Goal: Task Accomplishment & Management: Complete application form

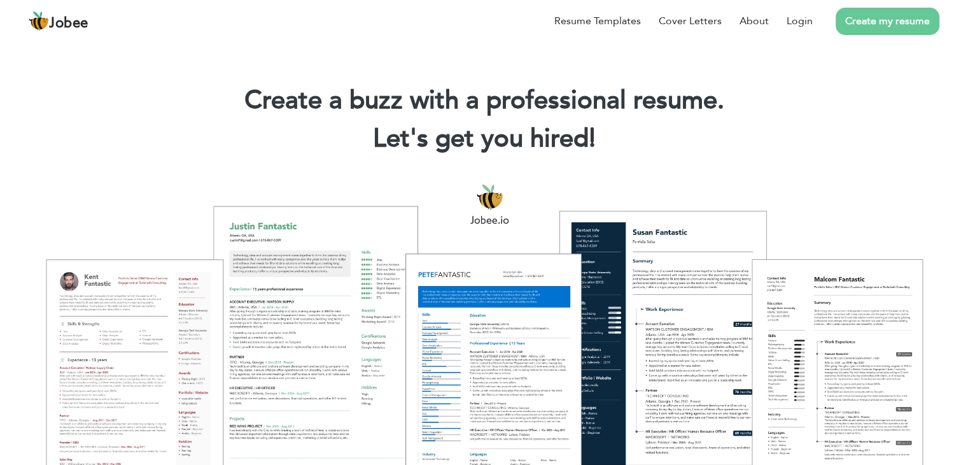
click at [900, 26] on link "Create my resume" at bounding box center [888, 21] width 104 height 27
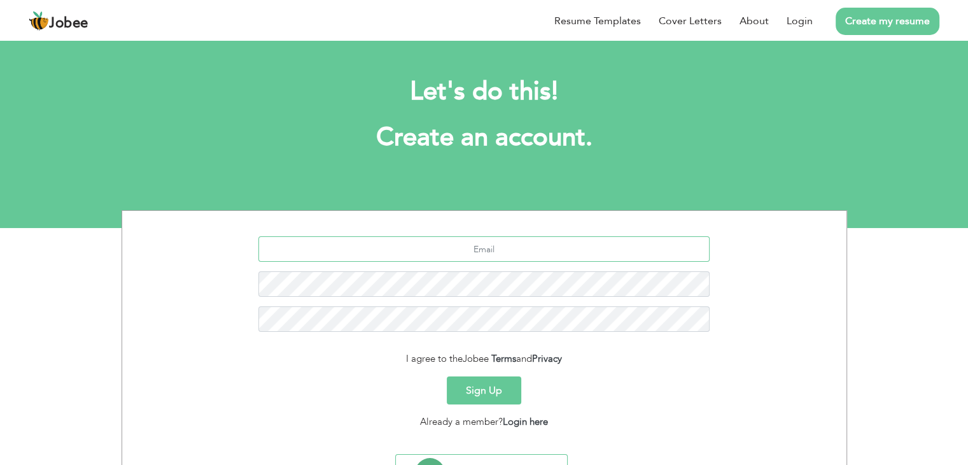
click at [487, 250] on input "text" at bounding box center [483, 248] width 451 height 25
click at [546, 255] on input "hammafksn@gmail.com" at bounding box center [483, 248] width 451 height 25
type input "h"
click at [393, 254] on input "text" at bounding box center [483, 248] width 451 height 25
click at [521, 255] on input "muasad" at bounding box center [483, 248] width 451 height 25
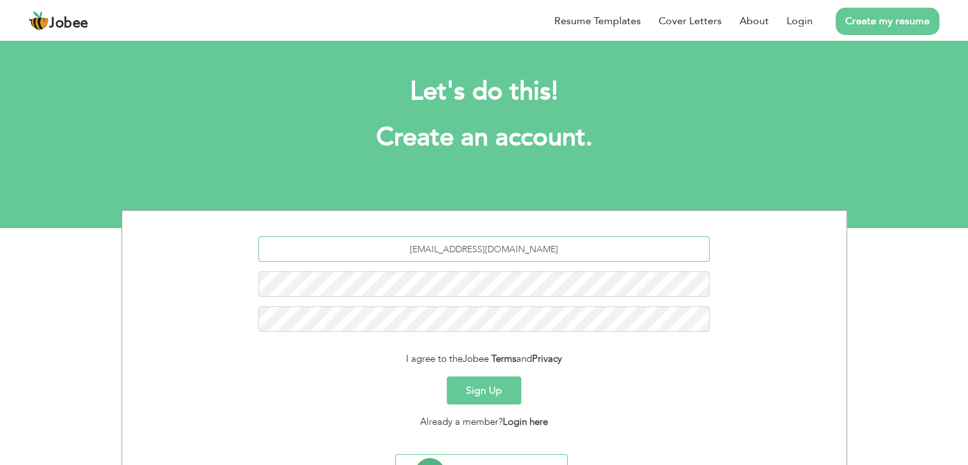
type input "muasad4478@gmail.com"
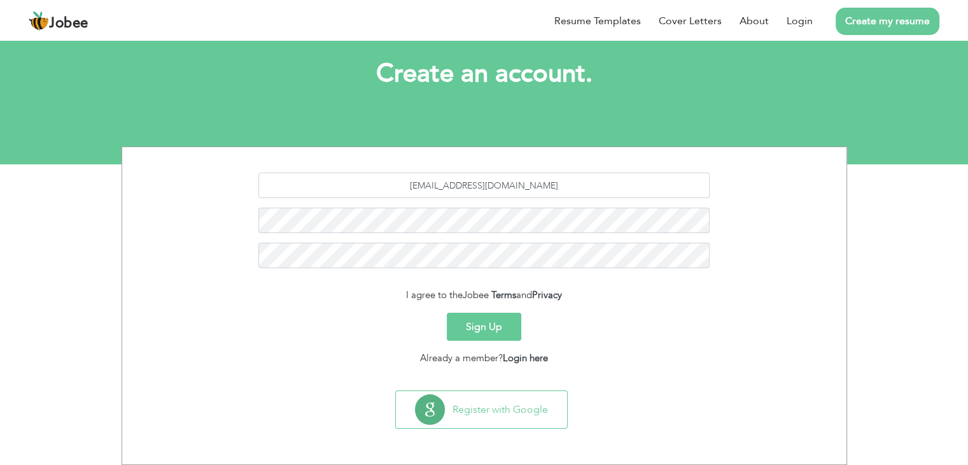
click at [484, 339] on button "Sign Up" at bounding box center [484, 326] width 74 height 28
click at [470, 323] on button "Sign Up" at bounding box center [484, 326] width 74 height 28
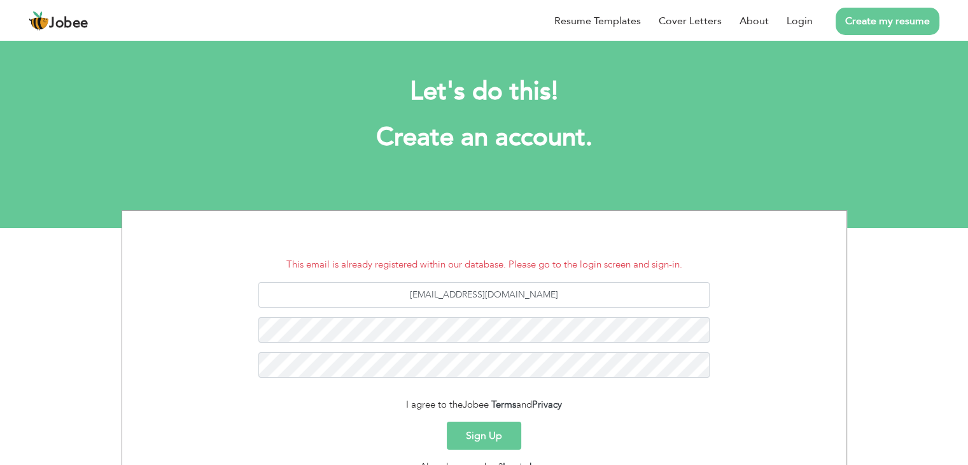
scroll to position [109, 0]
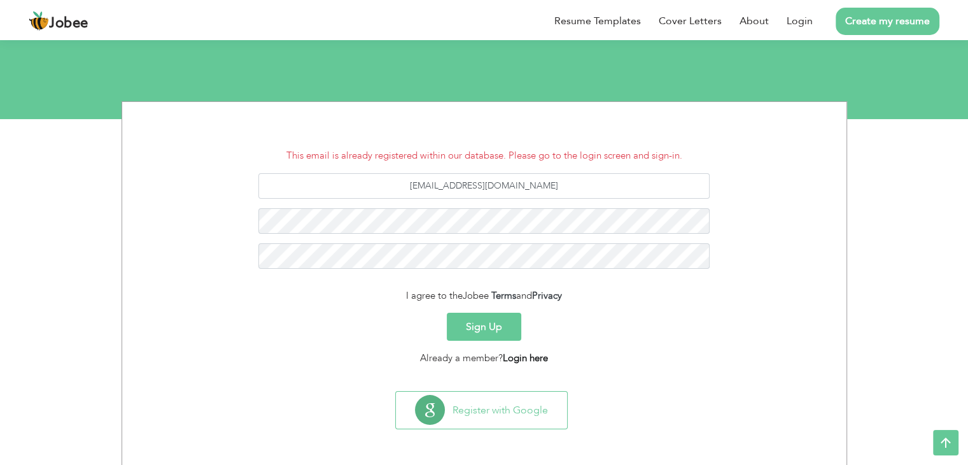
click at [517, 356] on link "Login here" at bounding box center [525, 357] width 45 height 13
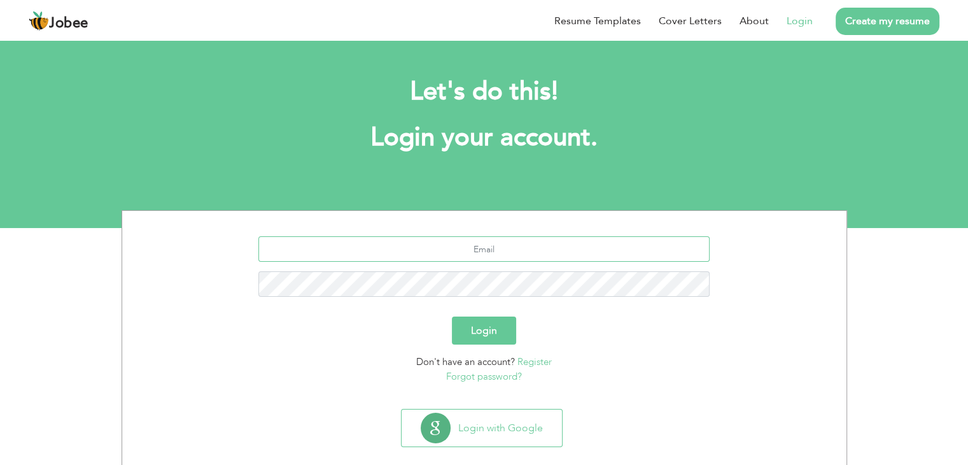
click at [490, 246] on input "text" at bounding box center [483, 248] width 451 height 25
type input "[EMAIL_ADDRESS][DOMAIN_NAME]"
click at [497, 375] on link "Forgot password?" at bounding box center [484, 376] width 76 height 13
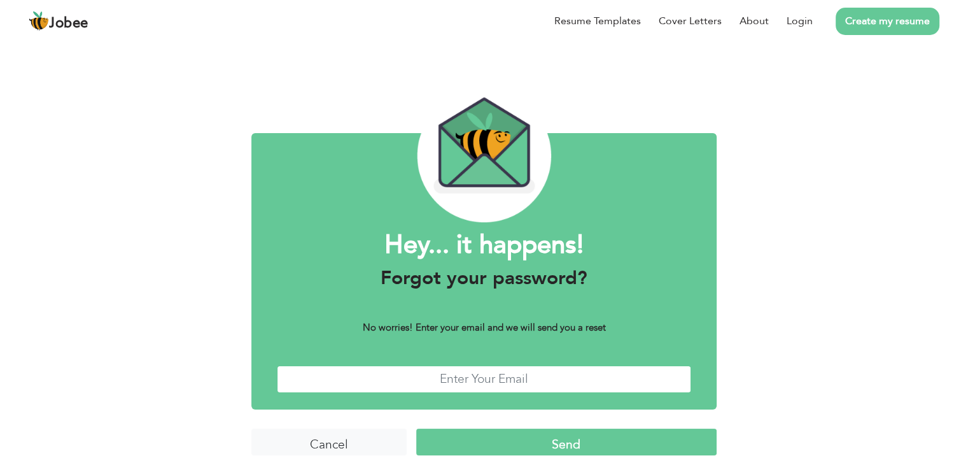
drag, startPoint x: 0, startPoint y: 0, endPoint x: 497, endPoint y: 375, distance: 622.6
click at [497, 375] on input "text" at bounding box center [484, 378] width 414 height 27
type input "[EMAIL_ADDRESS][DOMAIN_NAME]"
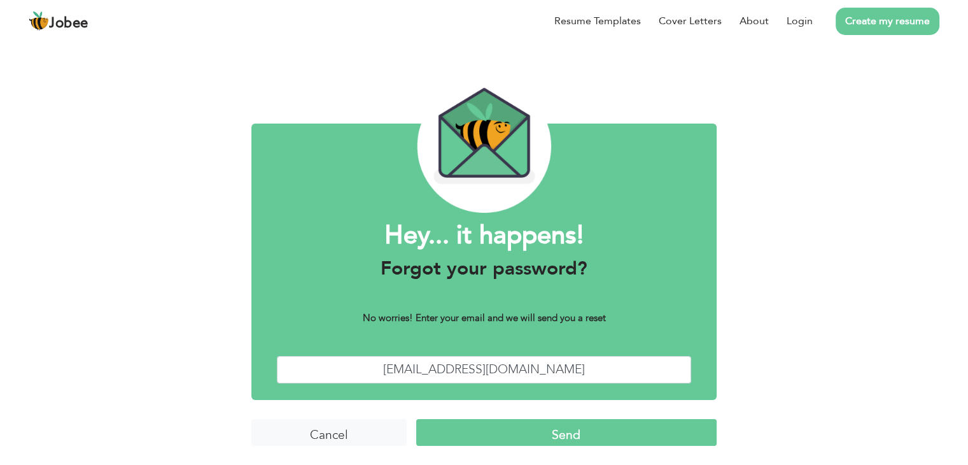
click at [601, 432] on input "Send" at bounding box center [566, 432] width 300 height 27
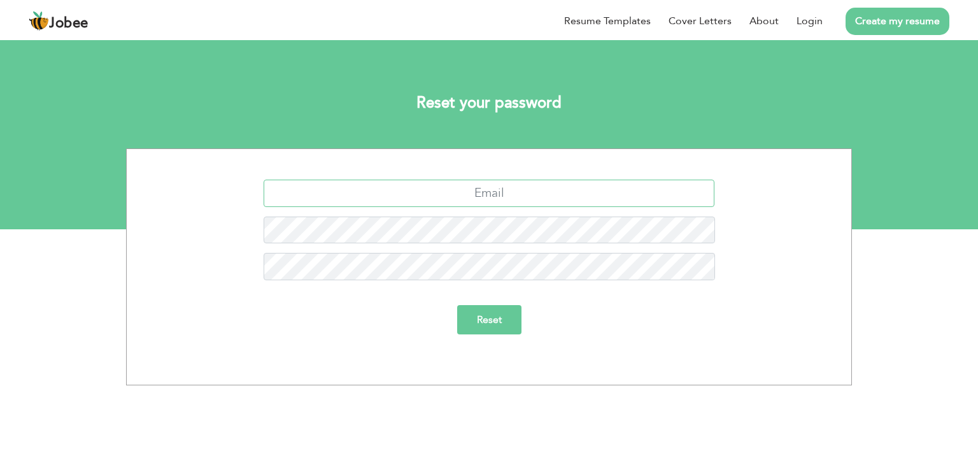
click at [512, 199] on input "text" at bounding box center [488, 192] width 451 height 27
type input "[EMAIL_ADDRESS][DOMAIN_NAME]"
click at [491, 315] on input "Reset" at bounding box center [489, 319] width 64 height 29
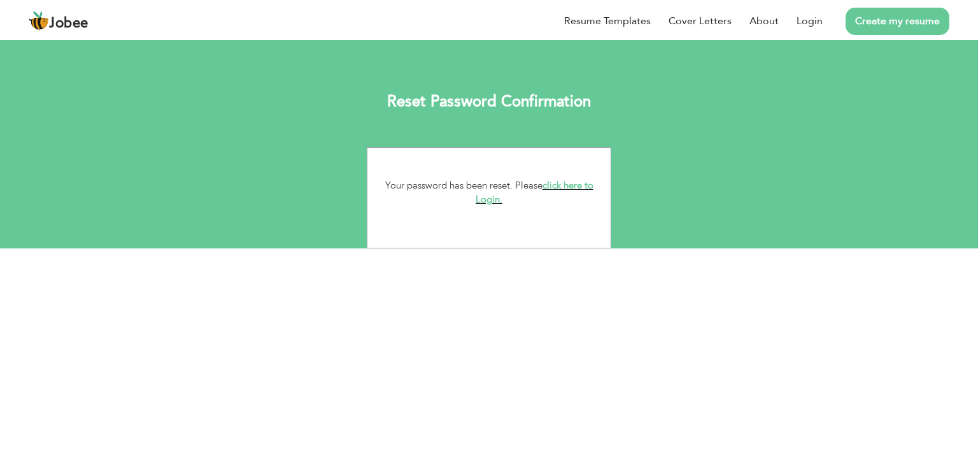
click at [573, 180] on link "click here to Login." at bounding box center [534, 192] width 118 height 27
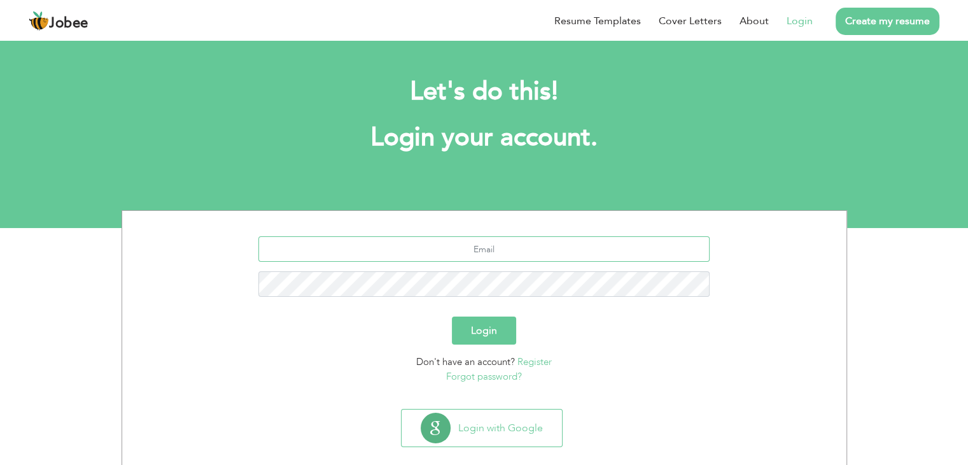
click at [500, 246] on input "text" at bounding box center [483, 248] width 451 height 25
type input "[EMAIL_ADDRESS][DOMAIN_NAME]"
click at [496, 331] on button "Login" at bounding box center [484, 330] width 64 height 28
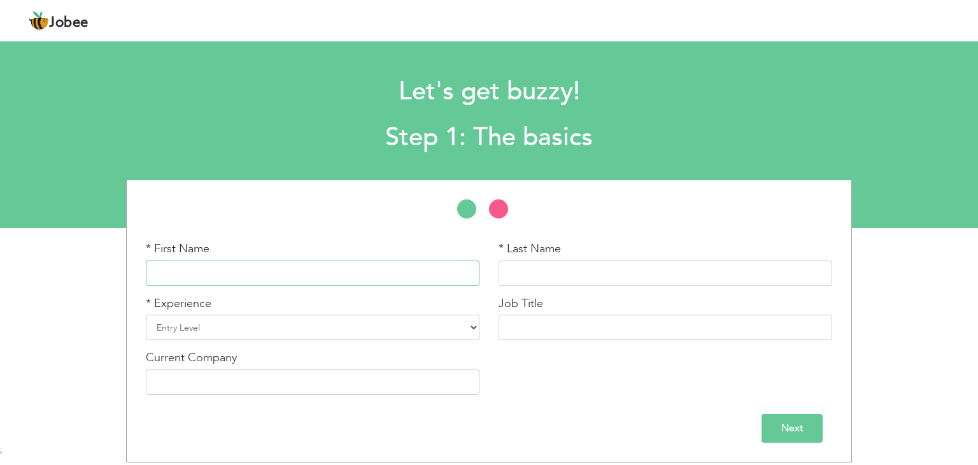
click at [308, 276] on input "text" at bounding box center [312, 272] width 333 height 25
type input "[DEMOGRAPHIC_DATA]"
type input "ASAD"
click at [260, 321] on select "Entry Level Less than 1 Year 1 Year 2 Years 3 Years 4 Years 5 Years 6 Years 7 Y…" at bounding box center [312, 326] width 333 height 25
select select "3"
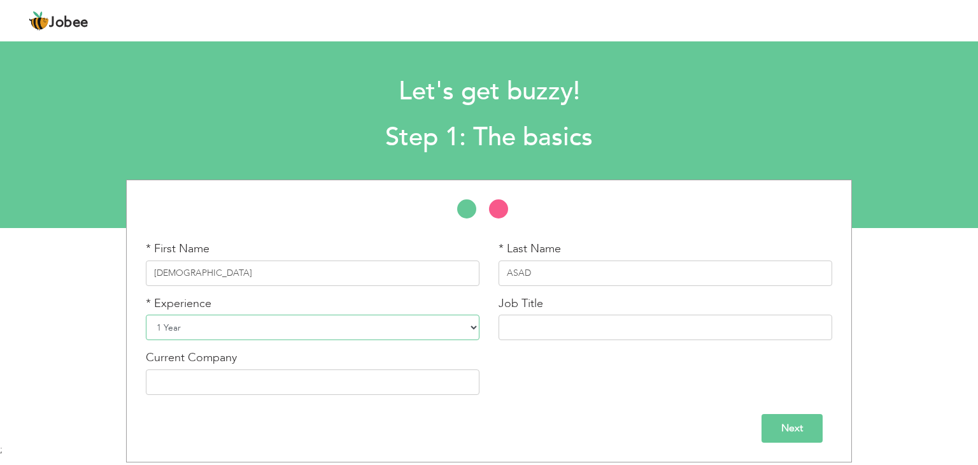
click at [146, 314] on select "Entry Level Less than 1 Year 1 Year 2 Years 3 Years 4 Years 5 Years 6 Years 7 Y…" at bounding box center [312, 326] width 333 height 25
click at [344, 327] on select "Entry Level Less than 1 Year 1 Year 2 Years 3 Years 4 Years 5 Years 6 Years 7 Y…" at bounding box center [312, 326] width 333 height 25
click at [146, 314] on select "Entry Level Less than 1 Year 1 Year 2 Years 3 Years 4 Years 5 Years 6 Years 7 Y…" at bounding box center [312, 326] width 333 height 25
click at [309, 389] on input "text" at bounding box center [312, 381] width 333 height 25
click at [540, 340] on div "Job Title" at bounding box center [665, 322] width 353 height 55
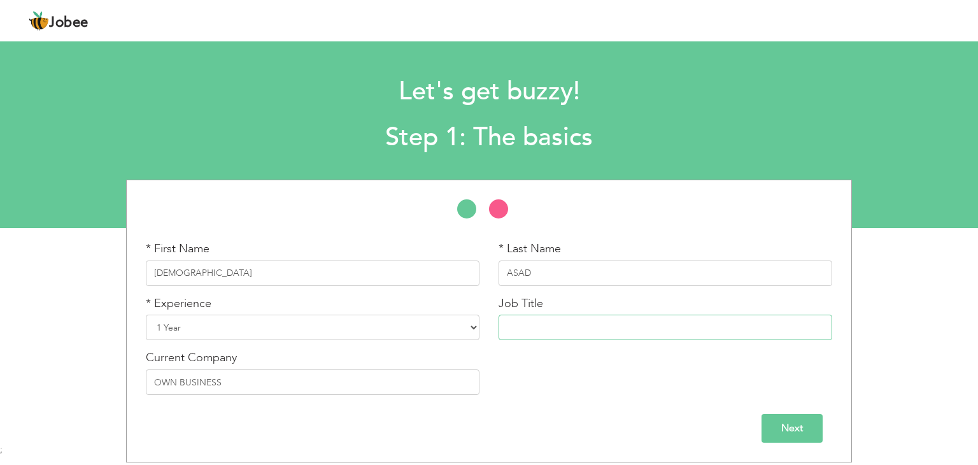
click at [531, 326] on input "text" at bounding box center [664, 326] width 333 height 25
click at [397, 390] on input "OWN BUSINESS" at bounding box center [312, 381] width 333 height 25
type input "O"
click at [805, 419] on input "Next" at bounding box center [791, 428] width 61 height 29
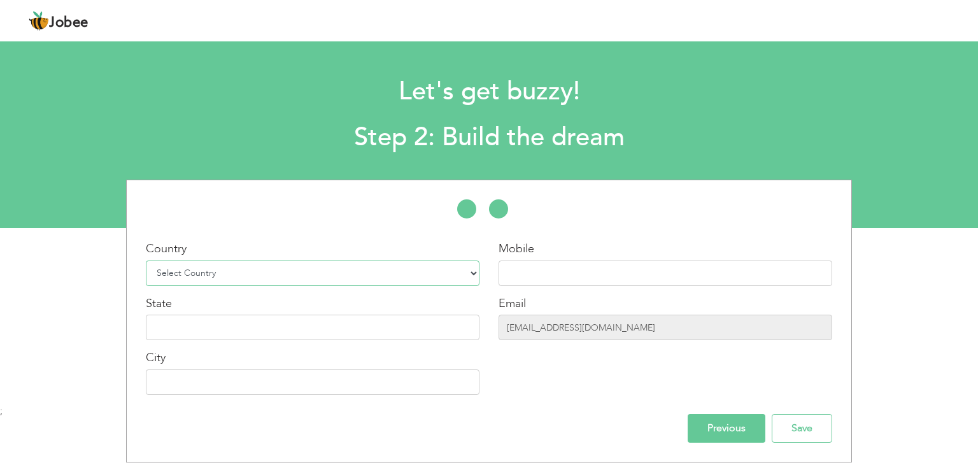
click at [453, 276] on select "Select Country Afghanistan Albania Algeria American Samoa Andorra Angola Anguil…" at bounding box center [312, 272] width 333 height 25
select select "166"
click at [146, 260] on select "Select Country Afghanistan Albania Algeria American Samoa Andorra Angola Anguil…" at bounding box center [312, 272] width 333 height 25
click at [568, 280] on input "text" at bounding box center [664, 272] width 333 height 25
type input "03226237476"
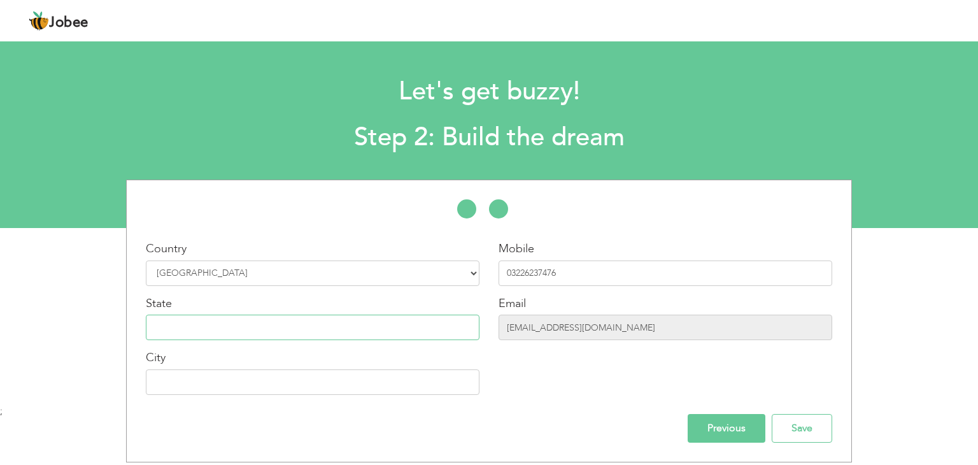
click at [219, 329] on input "text" at bounding box center [312, 326] width 333 height 25
type input "[GEOGRAPHIC_DATA]"
click at [207, 388] on input "text" at bounding box center [312, 381] width 333 height 25
type input "L"
type input "M"
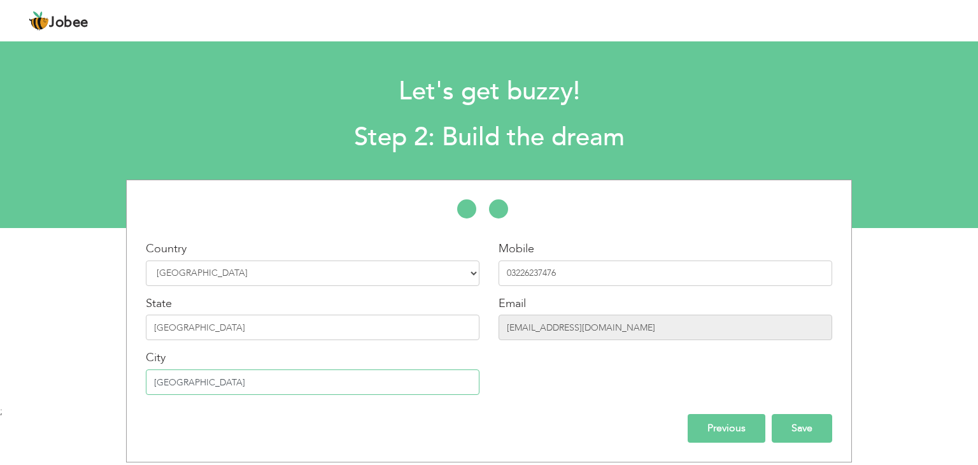
type input "[GEOGRAPHIC_DATA]"
click at [808, 426] on input "Save" at bounding box center [801, 428] width 60 height 29
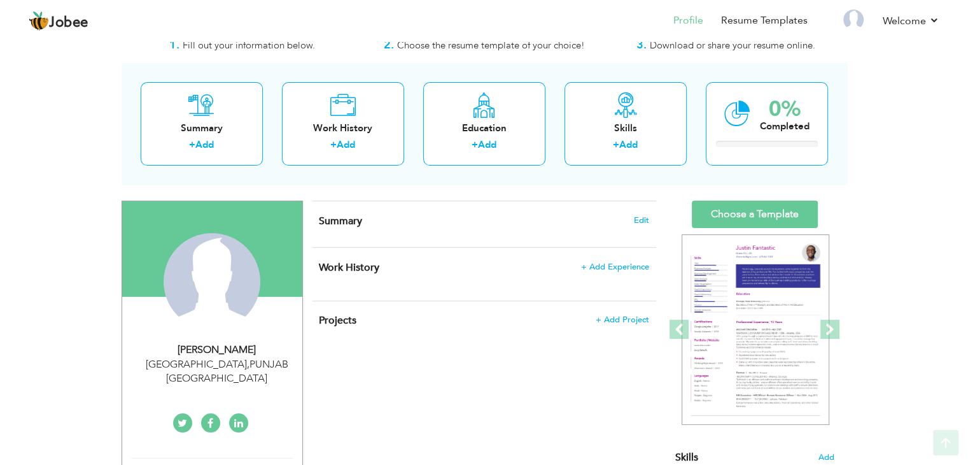
scroll to position [38, 0]
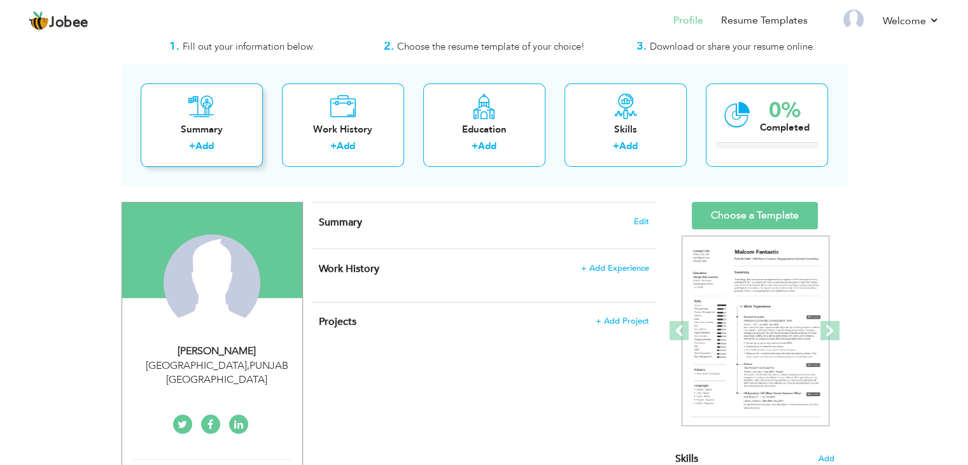
click at [209, 146] on link "Add" at bounding box center [204, 145] width 18 height 13
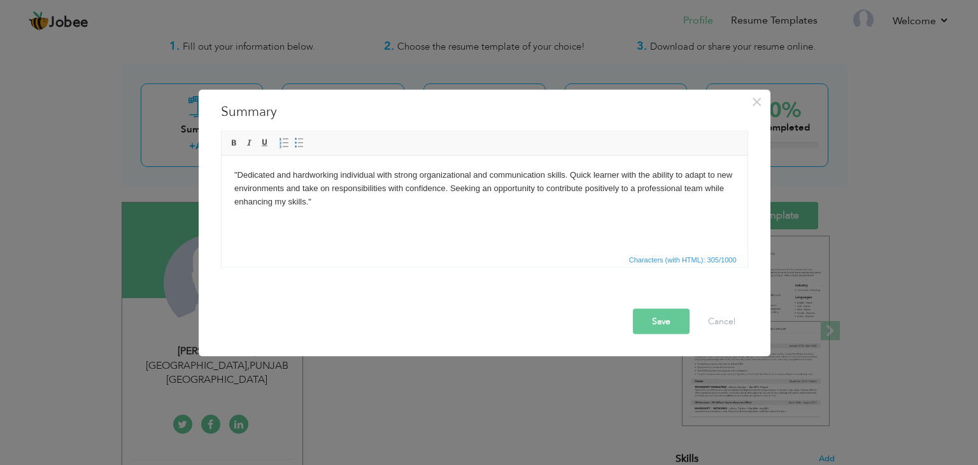
click at [657, 316] on button "Save" at bounding box center [661, 321] width 57 height 25
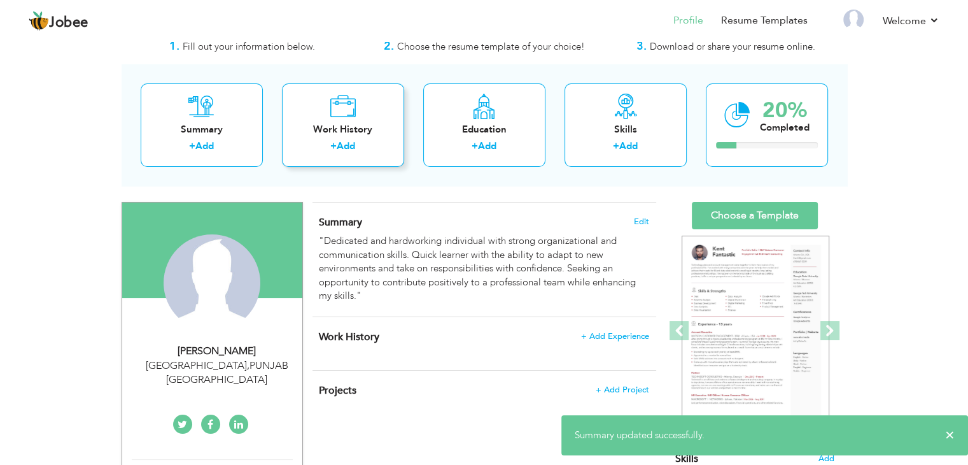
click at [343, 127] on div "Work History" at bounding box center [343, 129] width 102 height 13
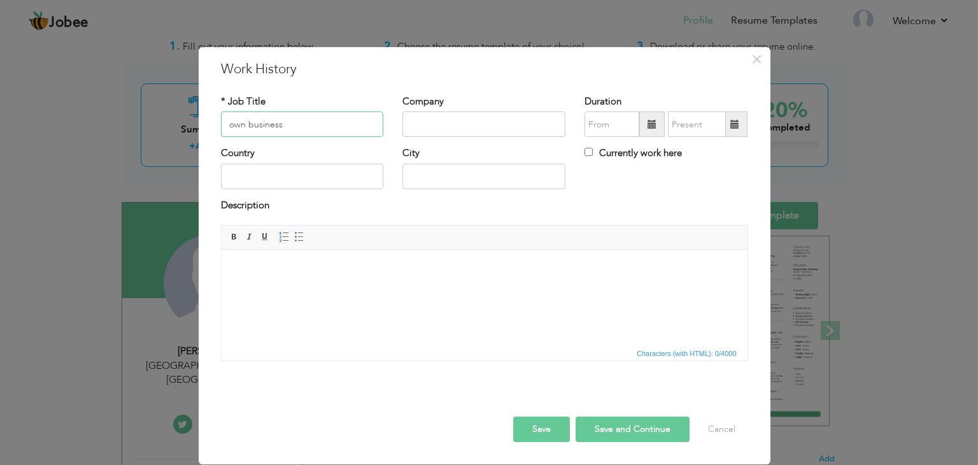
type input "own business"
click at [468, 124] on input "text" at bounding box center [483, 123] width 163 height 25
click at [416, 123] on input "toor shopping mall" at bounding box center [483, 123] width 163 height 25
click at [437, 123] on input "TOor shopping mall" at bounding box center [483, 123] width 163 height 25
click at [479, 123] on input "Toor Shopping mall" at bounding box center [483, 123] width 163 height 25
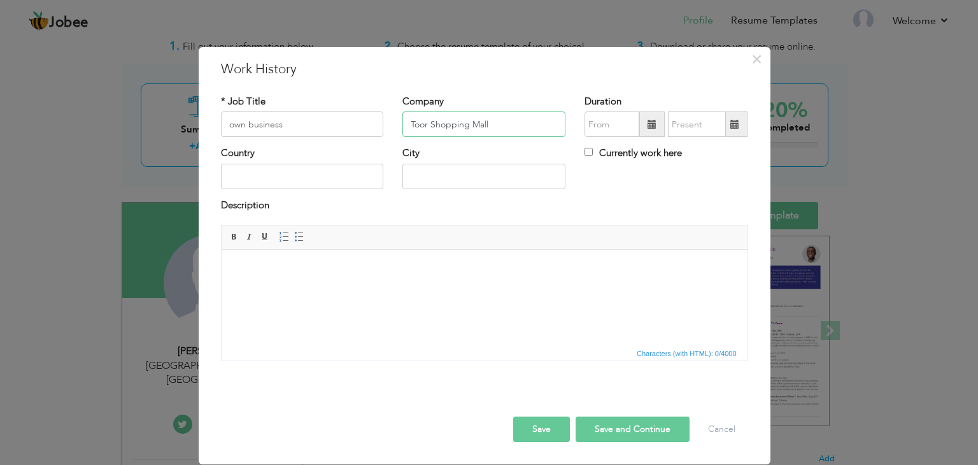
type input "Toor Shopping Mall"
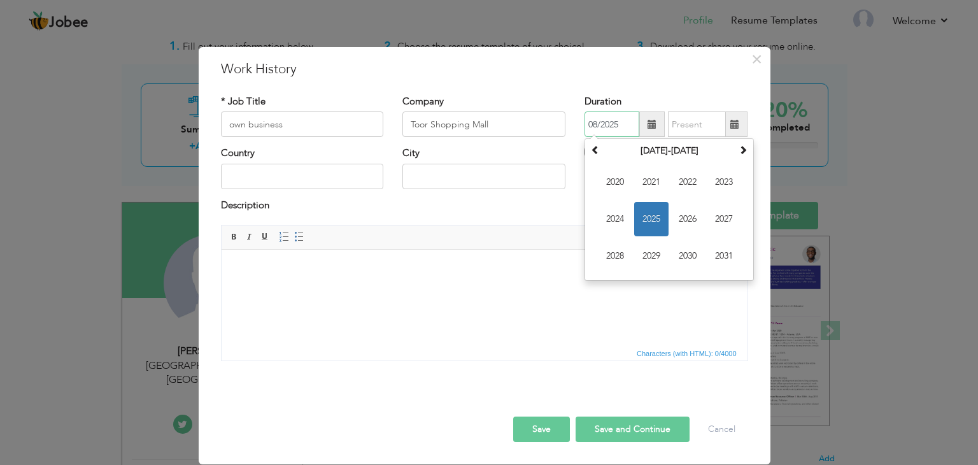
click at [604, 124] on input "08/2025" at bounding box center [611, 123] width 55 height 25
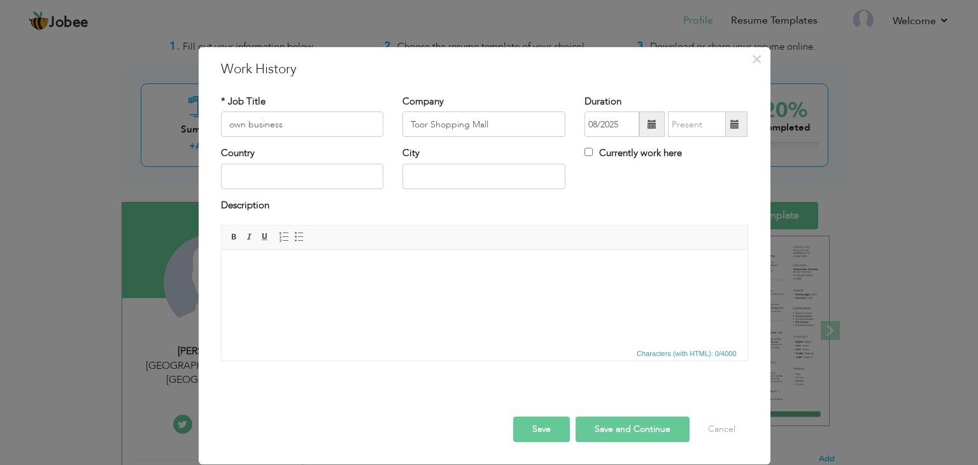
click at [654, 123] on span at bounding box center [651, 124] width 9 height 9
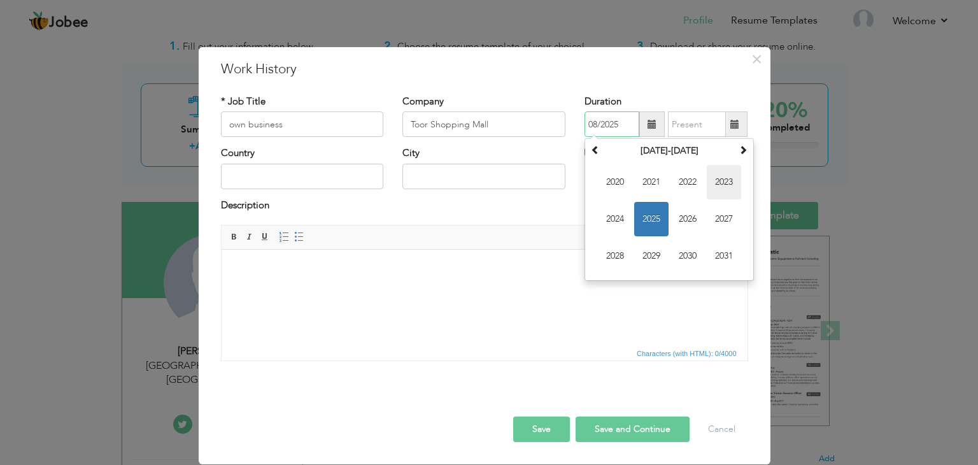
click at [717, 188] on span "2023" at bounding box center [723, 182] width 34 height 34
click at [596, 123] on input "08/2025" at bounding box center [611, 123] width 55 height 25
click at [624, 220] on span "May" at bounding box center [615, 219] width 34 height 34
type input "05/2023"
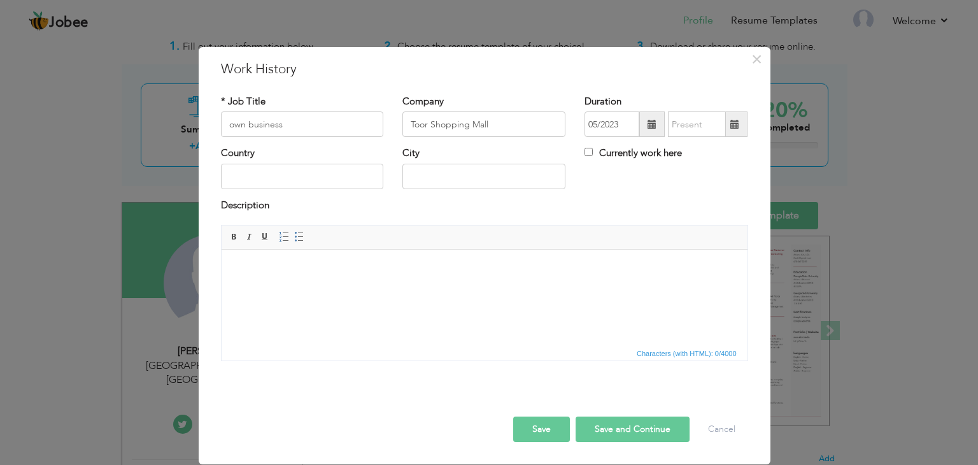
click at [735, 124] on span at bounding box center [734, 124] width 9 height 9
type input "08/2025"
click at [649, 123] on span at bounding box center [651, 124] width 9 height 9
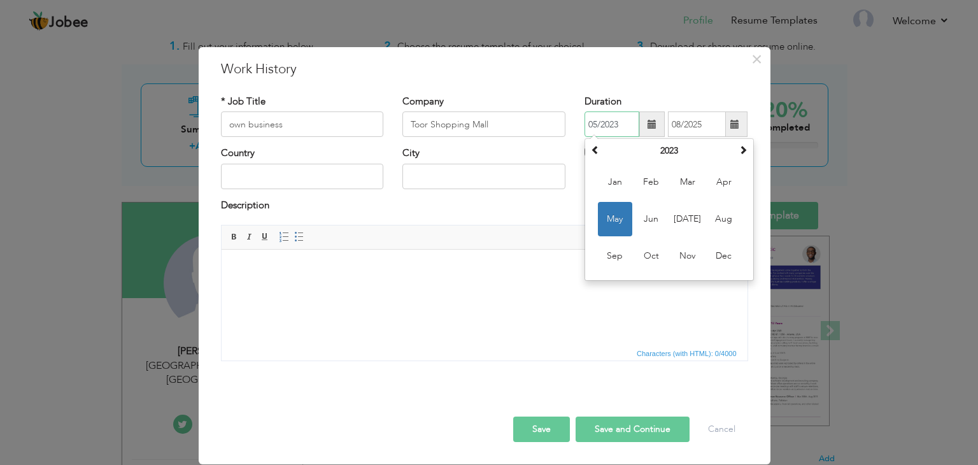
click at [610, 220] on span "May" at bounding box center [615, 219] width 34 height 34
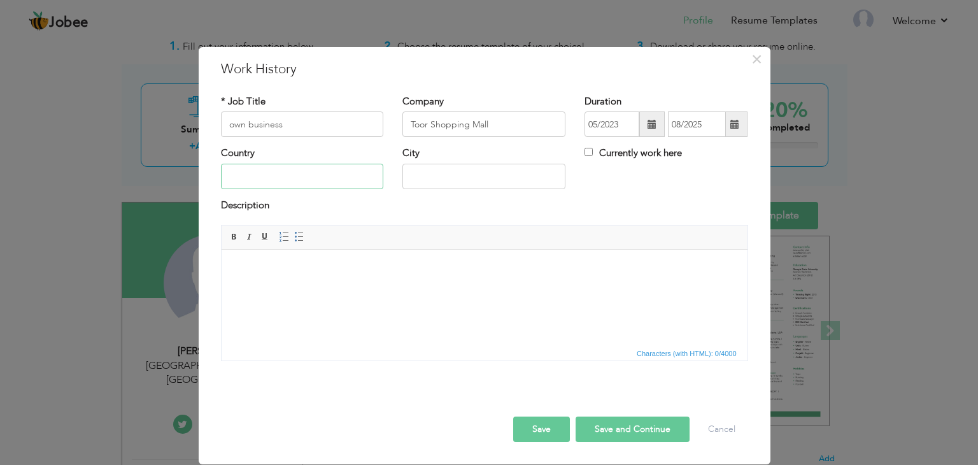
click at [337, 179] on input "text" at bounding box center [302, 176] width 163 height 25
type input "PAKISTAN"
click at [446, 178] on input "text" at bounding box center [483, 176] width 163 height 25
type input "MANDIBAHUDDIN"
click at [357, 288] on html at bounding box center [484, 268] width 526 height 39
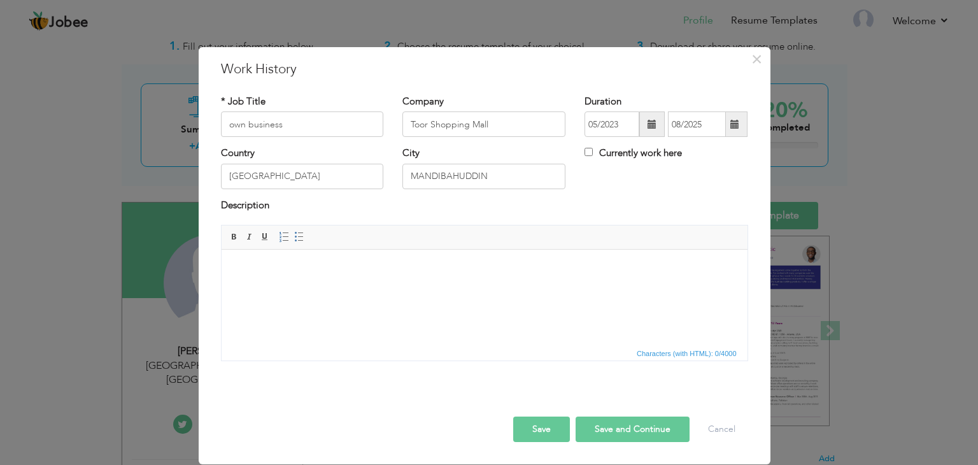
click at [357, 288] on html at bounding box center [484, 268] width 526 height 39
click at [360, 288] on html at bounding box center [484, 268] width 526 height 39
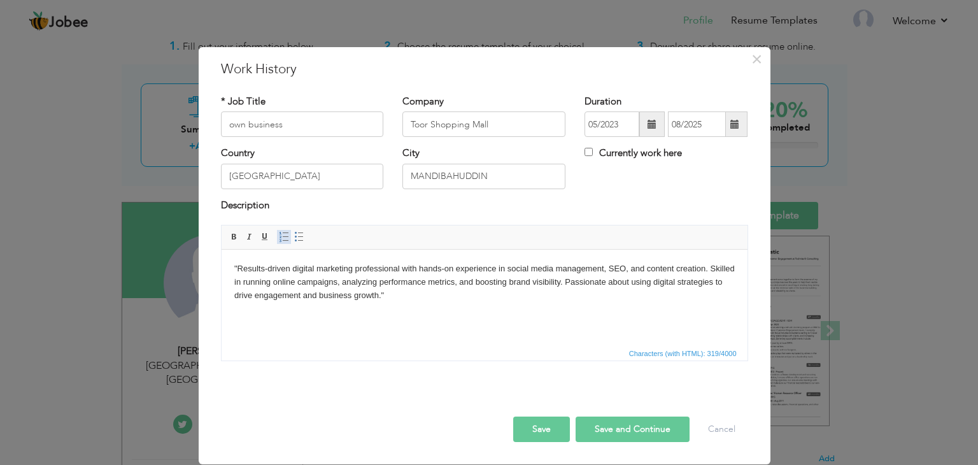
click at [281, 234] on span at bounding box center [284, 237] width 10 height 10
click at [287, 281] on li ""Results-driven digital marketing professional with hands-on experience in soci…" at bounding box center [483, 281] width 449 height 39
click at [532, 304] on html ""Results-driven digital marketing professional with hands-on experience in soci…" at bounding box center [484, 281] width 526 height 65
click at [640, 429] on button "Save and Continue" at bounding box center [632, 428] width 114 height 25
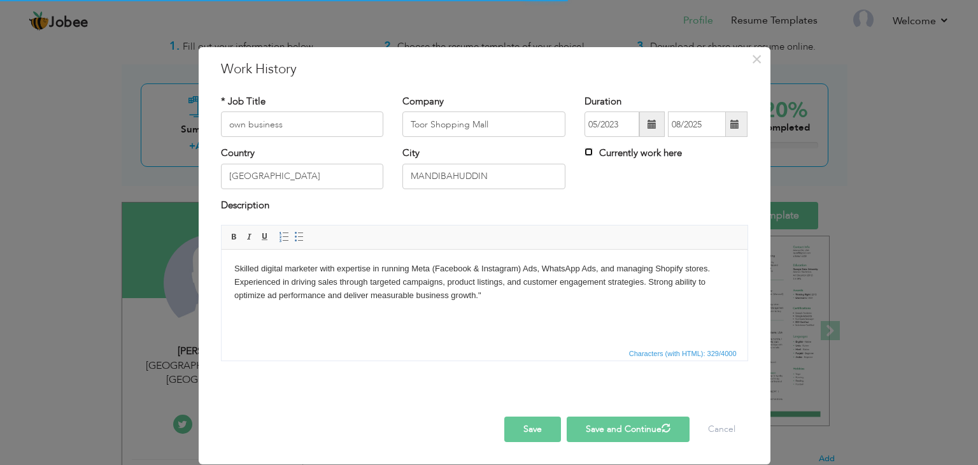
click at [589, 153] on input "Currently work here" at bounding box center [588, 152] width 8 height 8
checkbox input "true"
checkbox input "false"
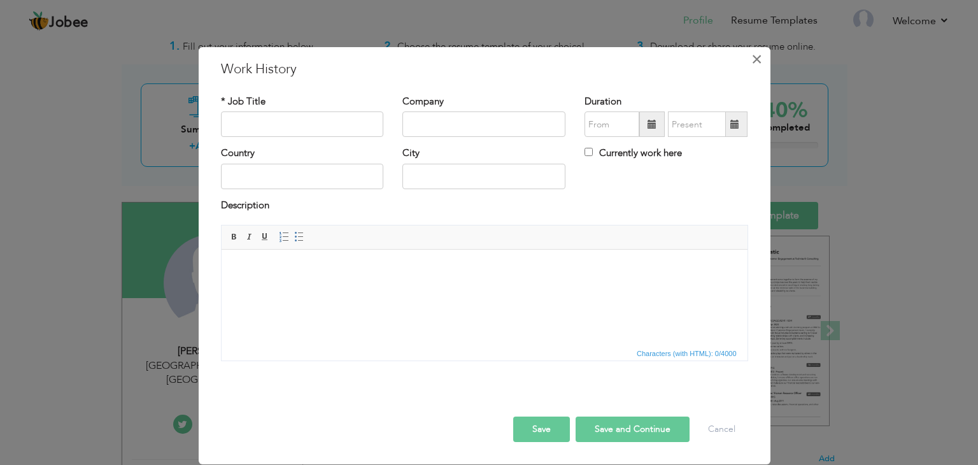
click at [757, 59] on span "×" at bounding box center [756, 59] width 11 height 23
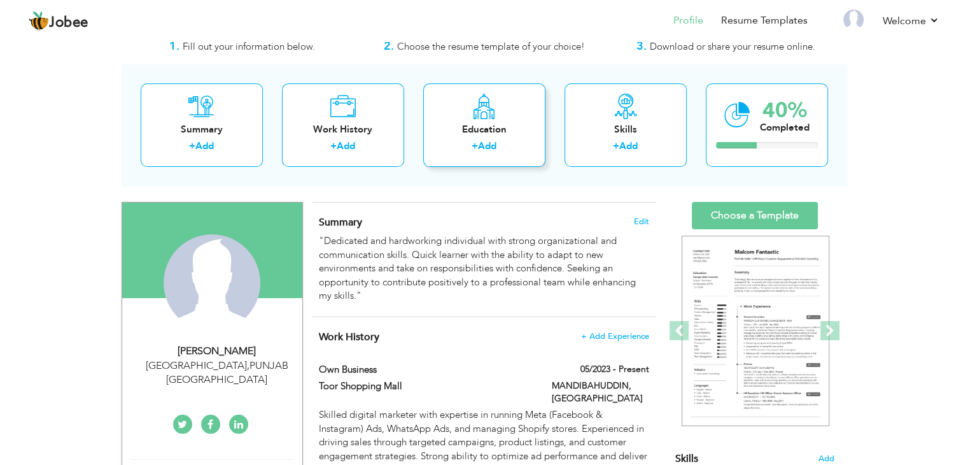
click at [500, 115] on div "Education + Add" at bounding box center [484, 124] width 122 height 83
radio input "true"
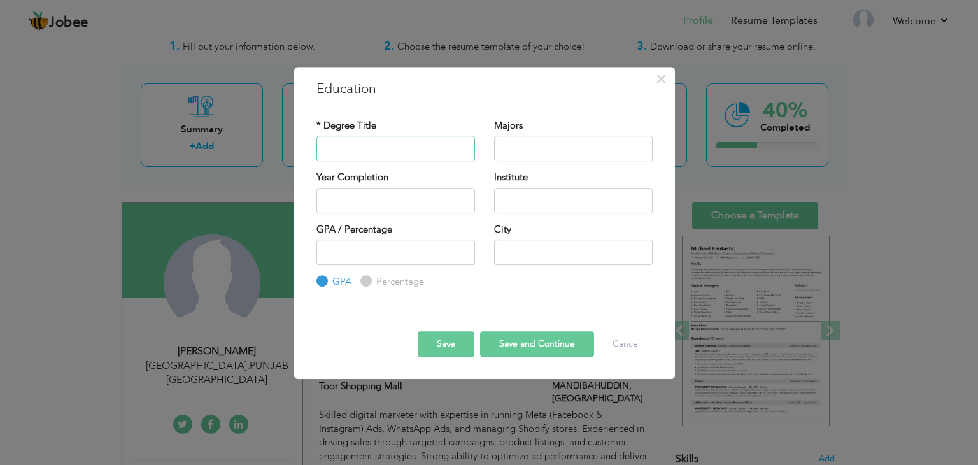
click at [446, 148] on input "text" at bounding box center [395, 148] width 158 height 25
type input "D"
type input "DAE OF CIVIL"
click at [561, 146] on input "text" at bounding box center [573, 148] width 158 height 25
type input "TECHNICAL"
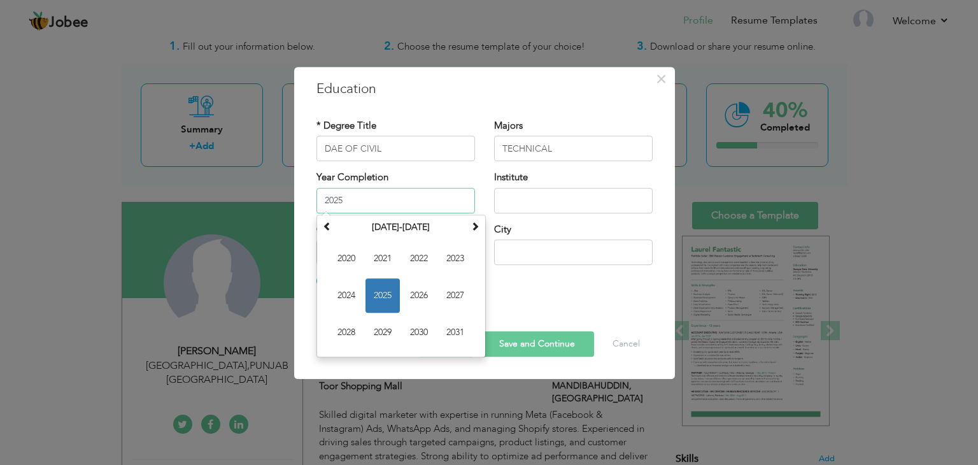
click at [393, 197] on input "2025" at bounding box center [395, 200] width 158 height 25
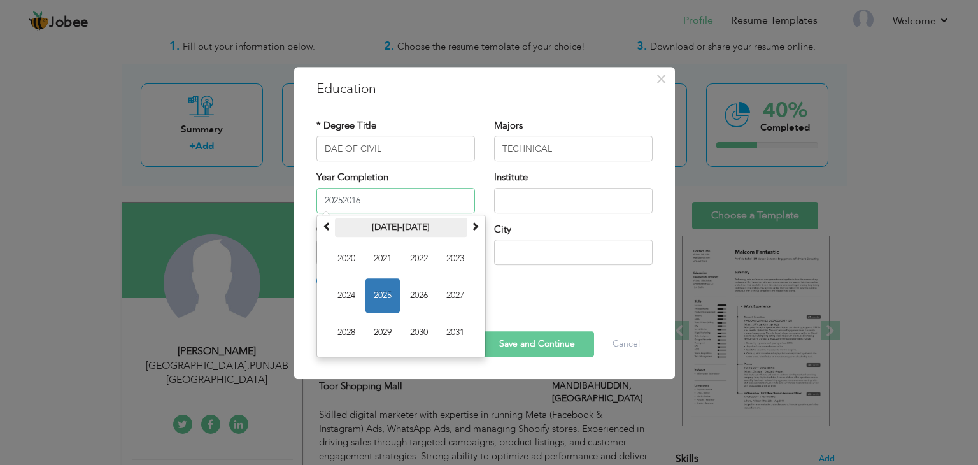
click at [335, 232] on th "2020-2031" at bounding box center [401, 227] width 132 height 19
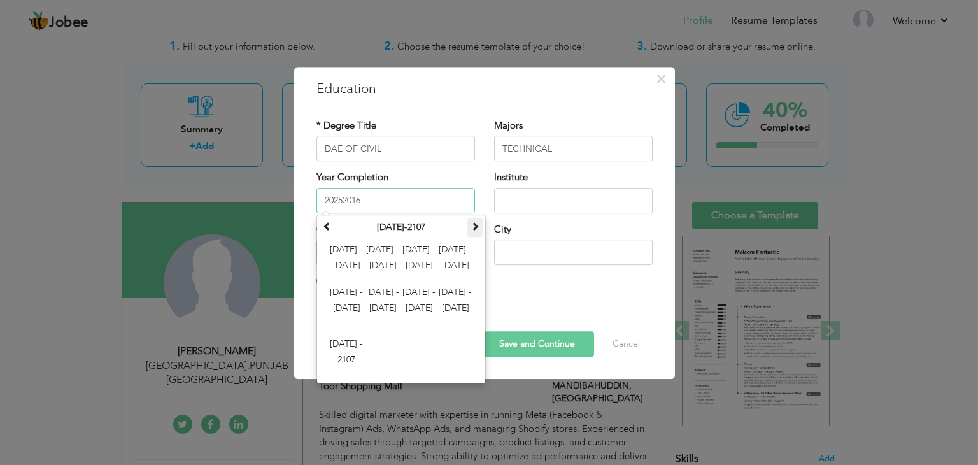
click at [476, 230] on span at bounding box center [474, 225] width 9 height 9
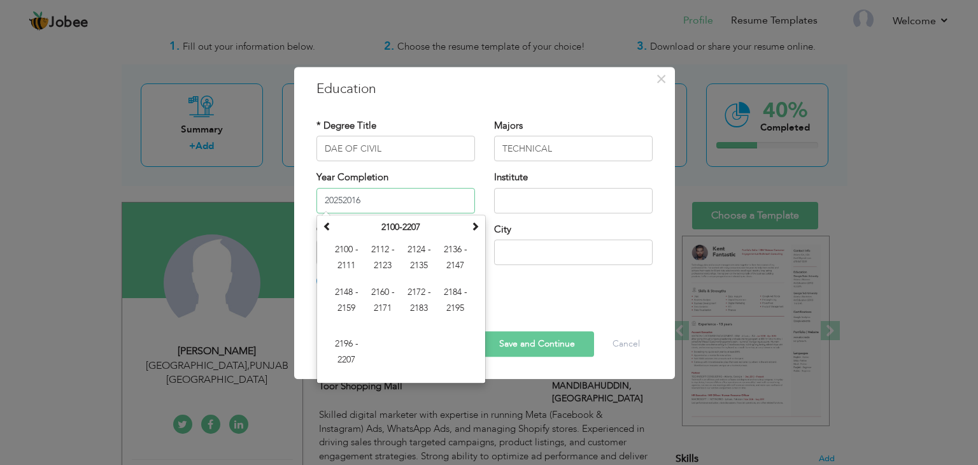
click at [369, 201] on input "20252016" at bounding box center [395, 200] width 158 height 25
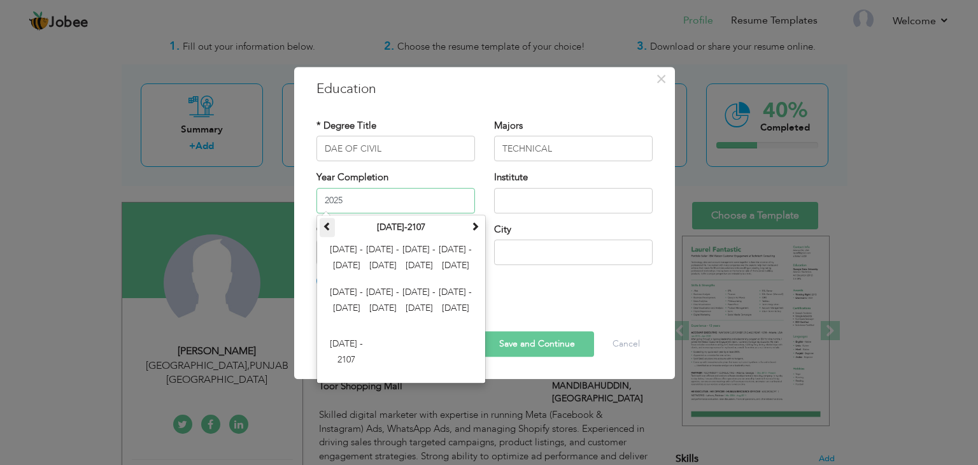
click at [329, 225] on span at bounding box center [327, 225] width 9 height 9
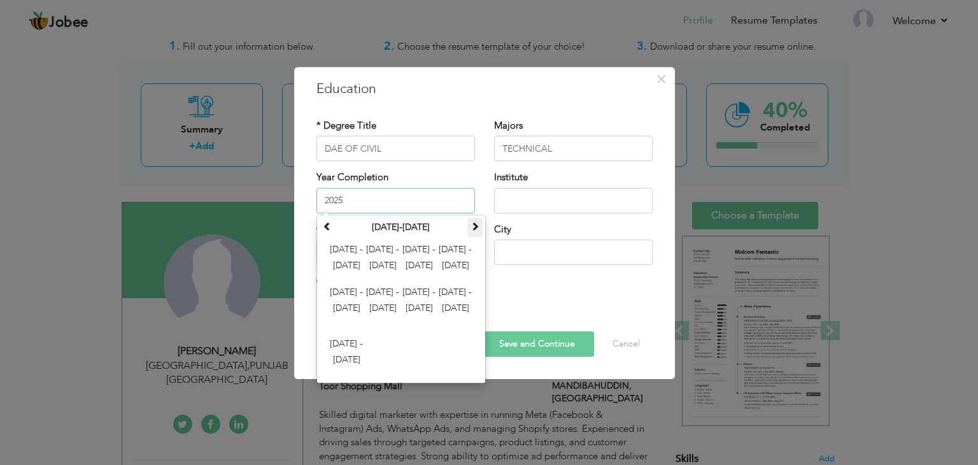
click at [474, 229] on span at bounding box center [474, 225] width 9 height 9
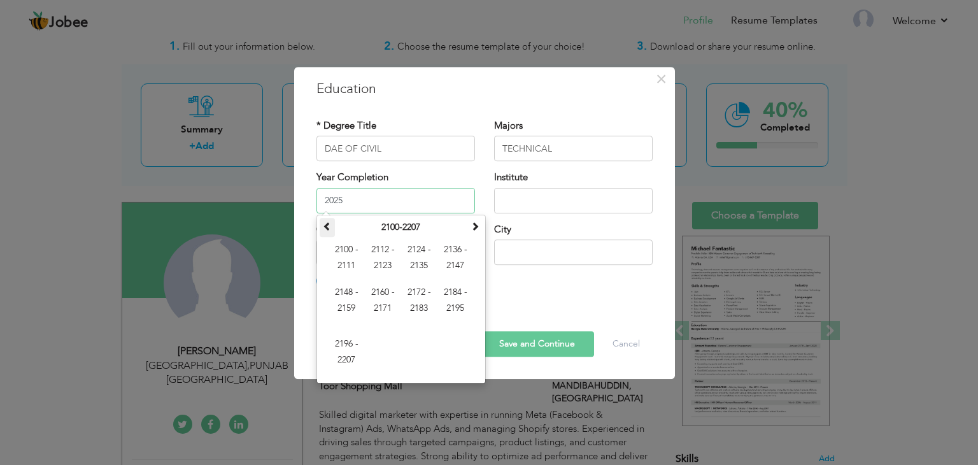
click at [323, 227] on span at bounding box center [327, 225] width 9 height 9
type input "2016"
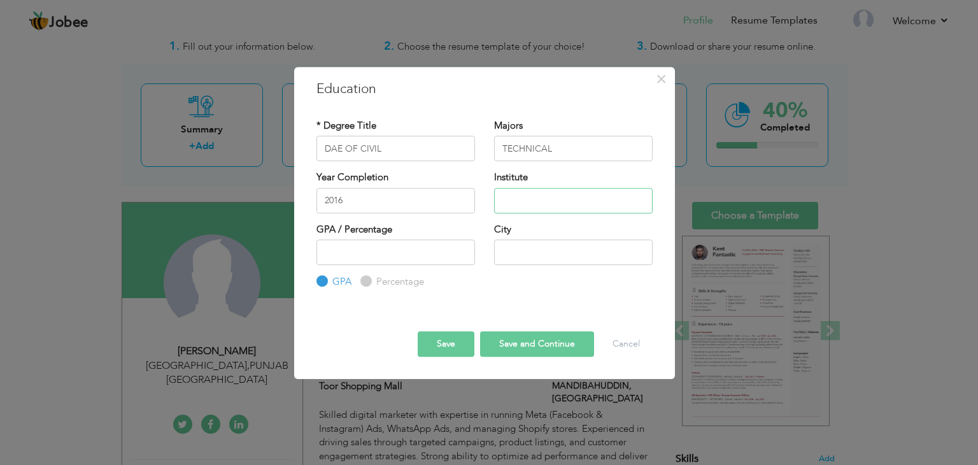
click at [531, 192] on input "text" at bounding box center [573, 200] width 158 height 25
type input "PBTE LAHORE"
click at [388, 246] on input "number" at bounding box center [395, 251] width 158 height 25
type input "66.2"
click at [527, 250] on input "text" at bounding box center [573, 251] width 158 height 25
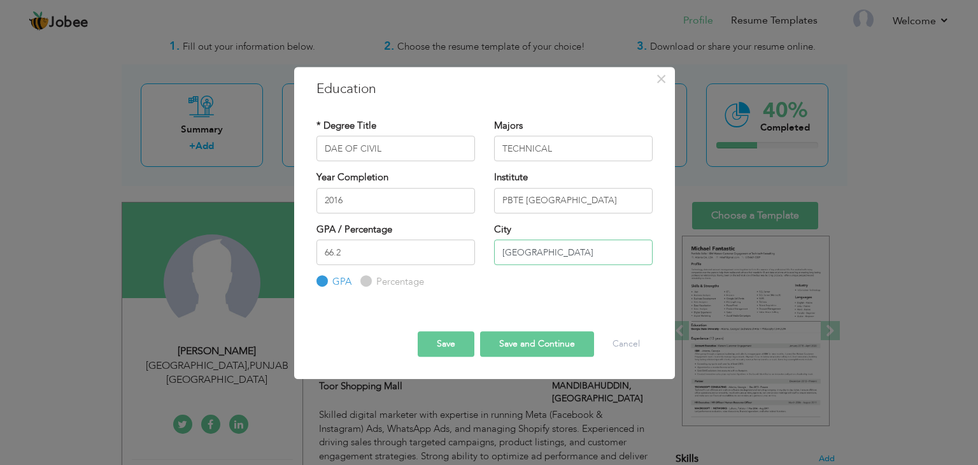
type input "FAISALABAD"
click at [367, 277] on input "Percentage" at bounding box center [364, 281] width 8 height 8
radio input "true"
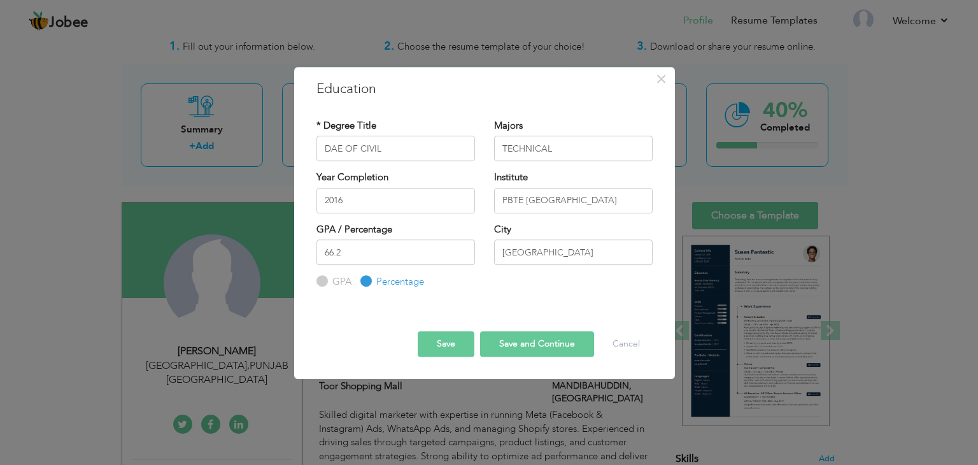
click at [564, 347] on button "Save and Continue" at bounding box center [537, 343] width 114 height 25
radio input "true"
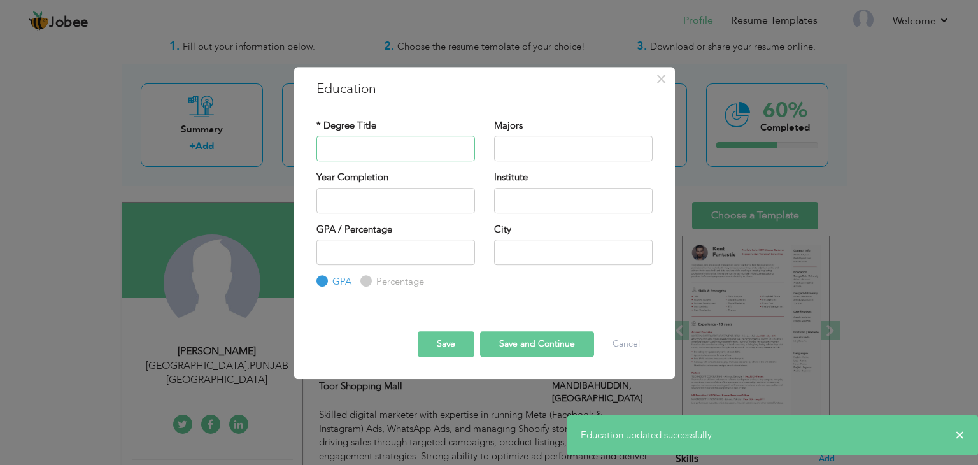
click at [429, 151] on input "text" at bounding box center [395, 148] width 158 height 25
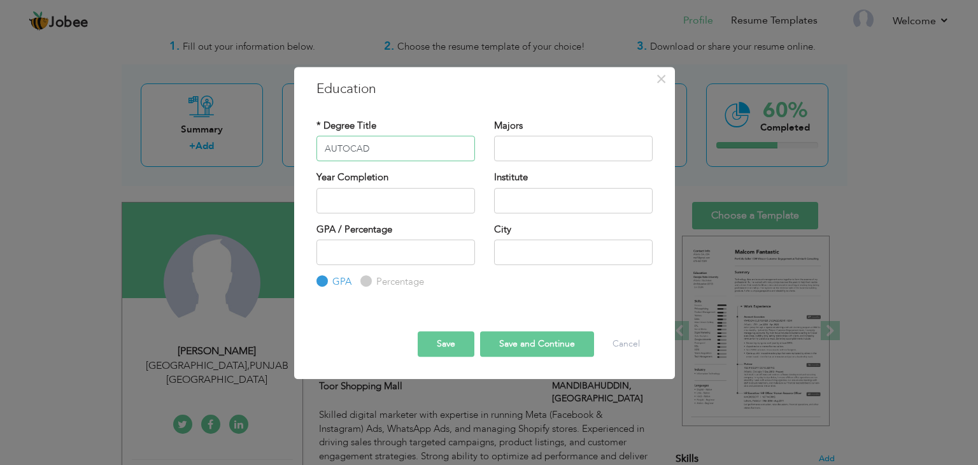
type input "AUTOCAD"
click at [557, 151] on input "text" at bounding box center [573, 148] width 158 height 25
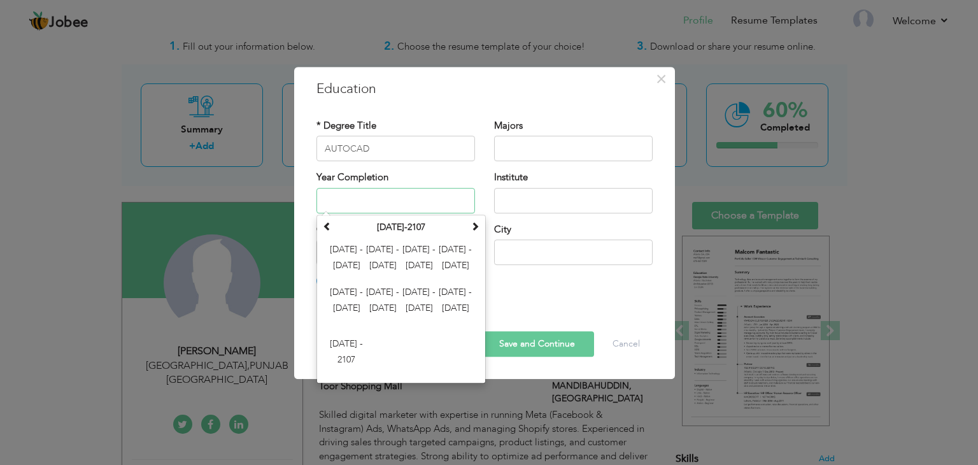
click at [414, 202] on input "text" at bounding box center [395, 200] width 158 height 25
type input "2017"
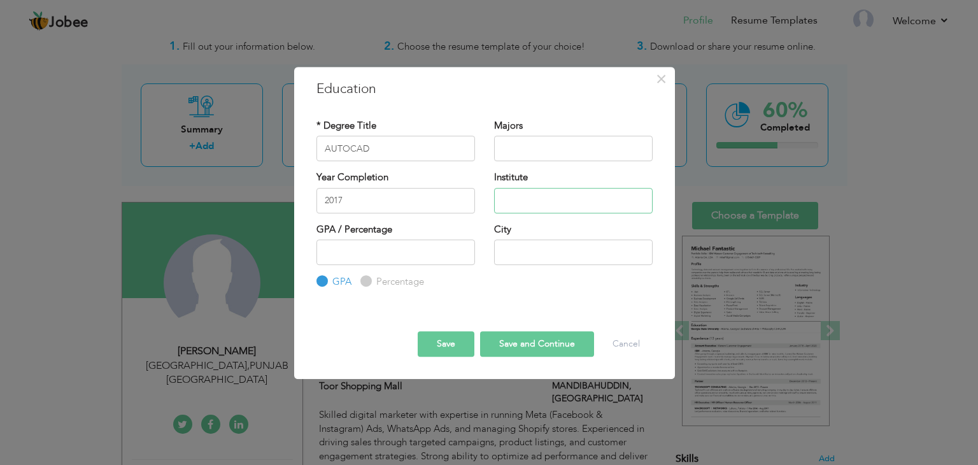
click at [513, 201] on input "text" at bounding box center [573, 200] width 158 height 25
type input "NAVTACC"
click at [375, 250] on input "number" at bounding box center [395, 251] width 158 height 25
type input "72"
click at [527, 263] on input "text" at bounding box center [573, 251] width 158 height 25
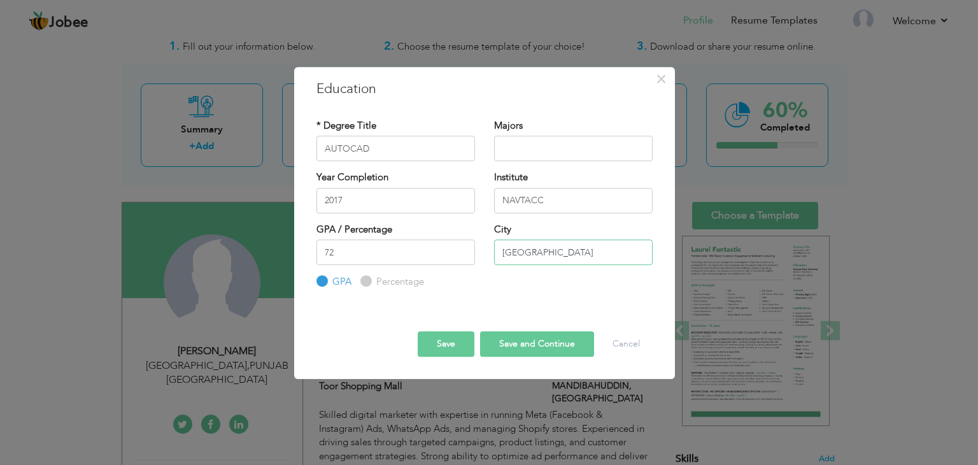
type input "FAISALABAD"
click at [367, 284] on input "Percentage" at bounding box center [364, 281] width 8 height 8
radio input "true"
click at [547, 349] on button "Save and Continue" at bounding box center [537, 343] width 114 height 25
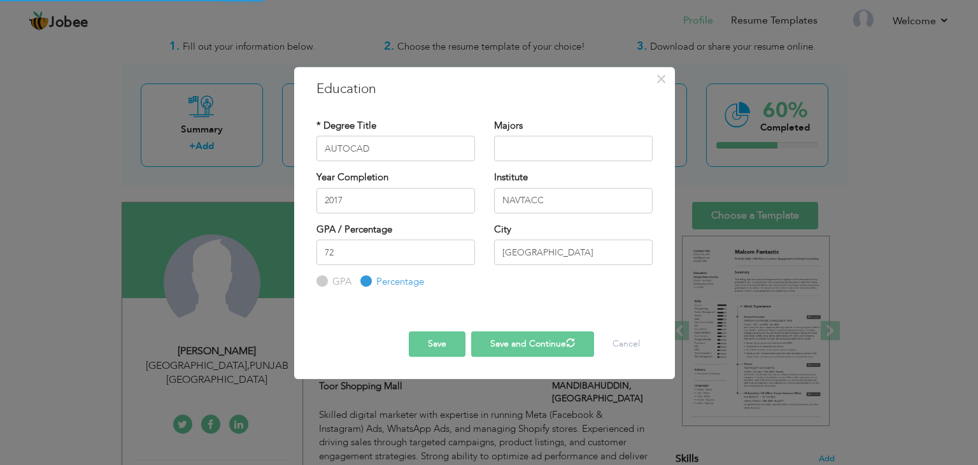
radio input "true"
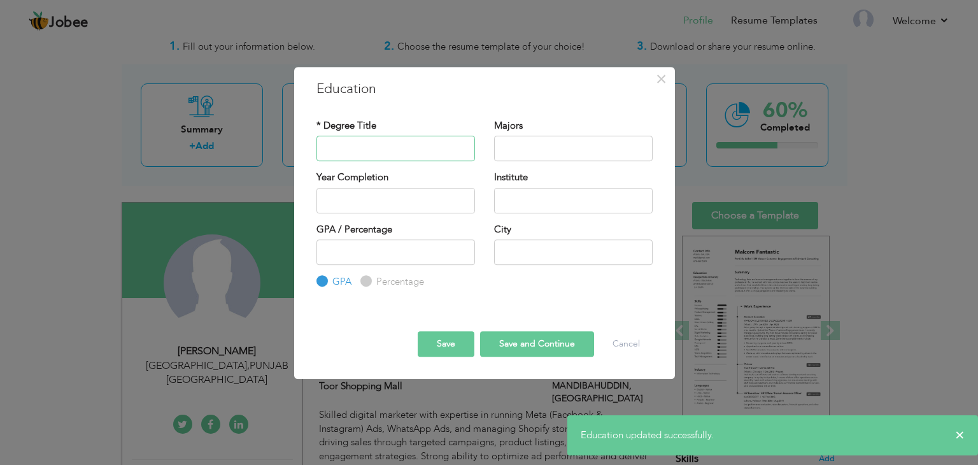
click at [451, 155] on input "text" at bounding box center [395, 148] width 158 height 25
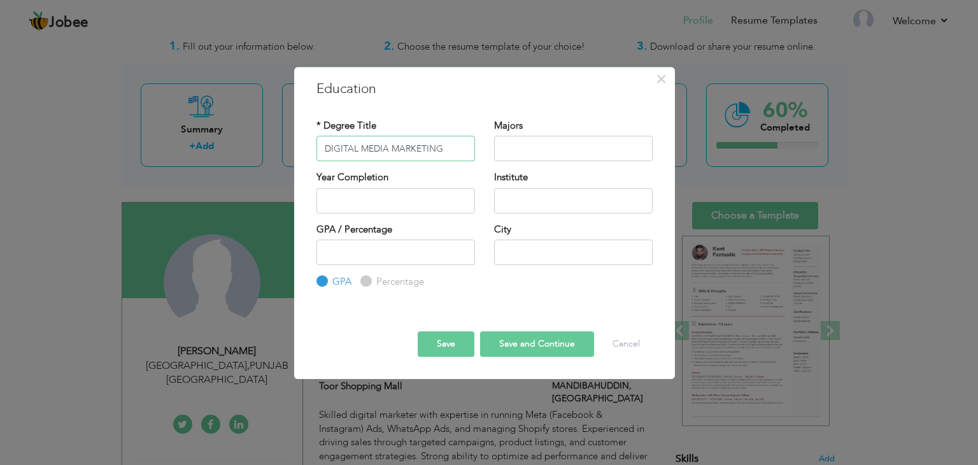
type input "DIGITAL MEDIA MARKETING"
click at [545, 144] on input "text" at bounding box center [573, 148] width 158 height 25
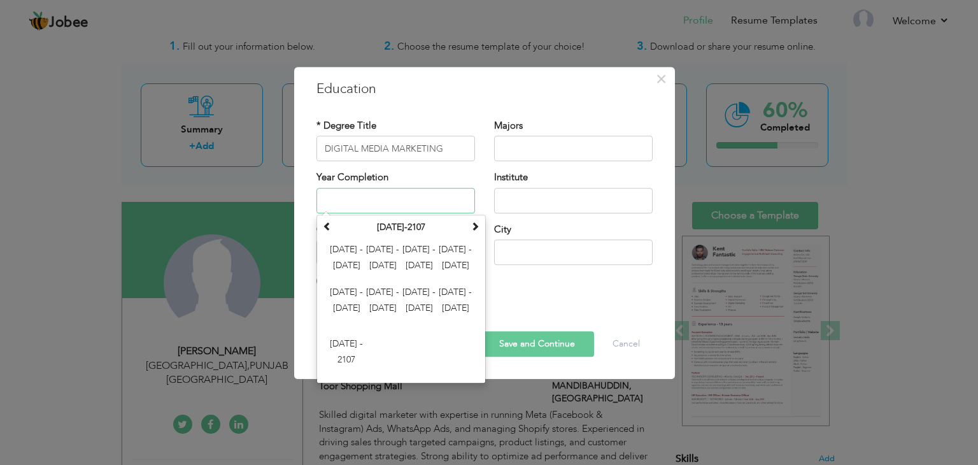
click at [423, 198] on input "text" at bounding box center [395, 200] width 158 height 25
type input "2024"
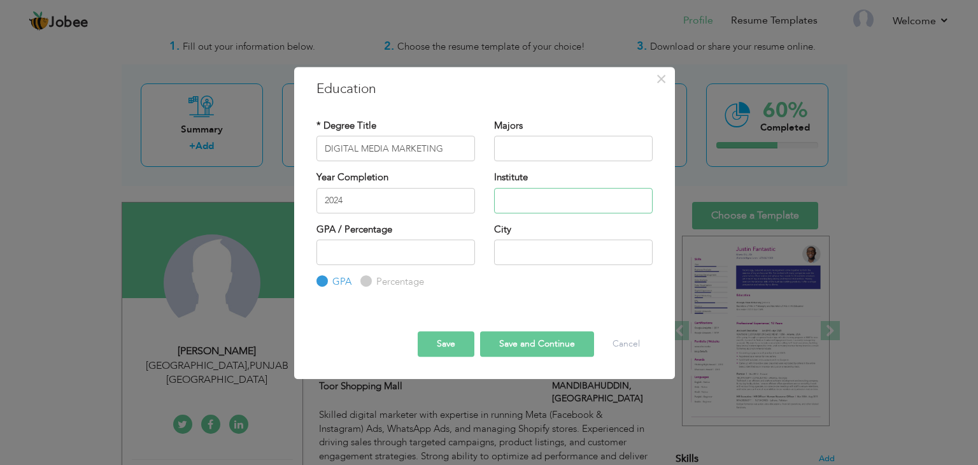
click at [526, 198] on input "text" at bounding box center [573, 200] width 158 height 25
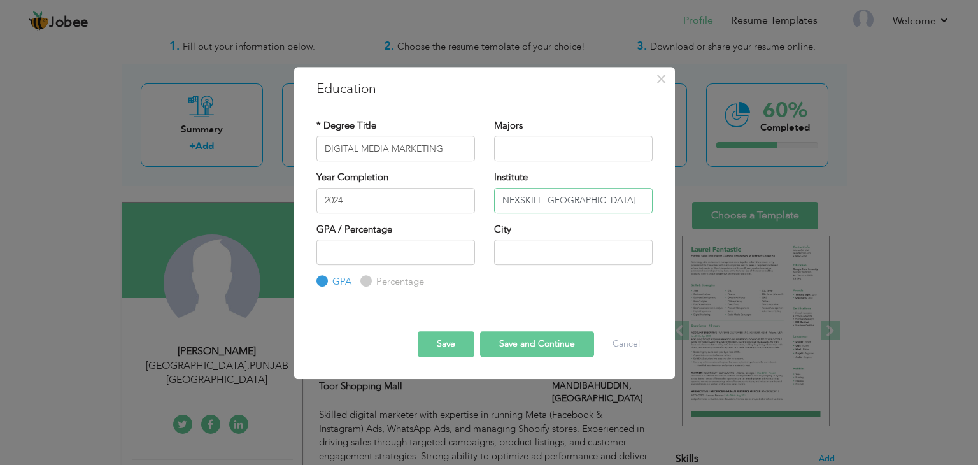
type input "NEXSKILL LAHORE"
click at [561, 256] on input "text" at bounding box center [573, 251] width 158 height 25
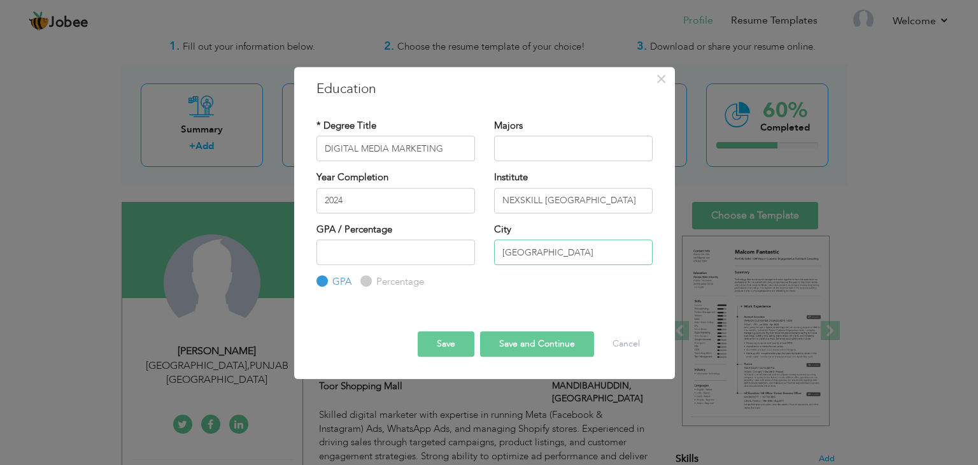
type input "LAHORE"
click at [585, 193] on input "NEXSKILL LAHORE" at bounding box center [573, 200] width 158 height 25
type input "NEXSKILL"
click at [368, 258] on input "number" at bounding box center [395, 251] width 158 height 25
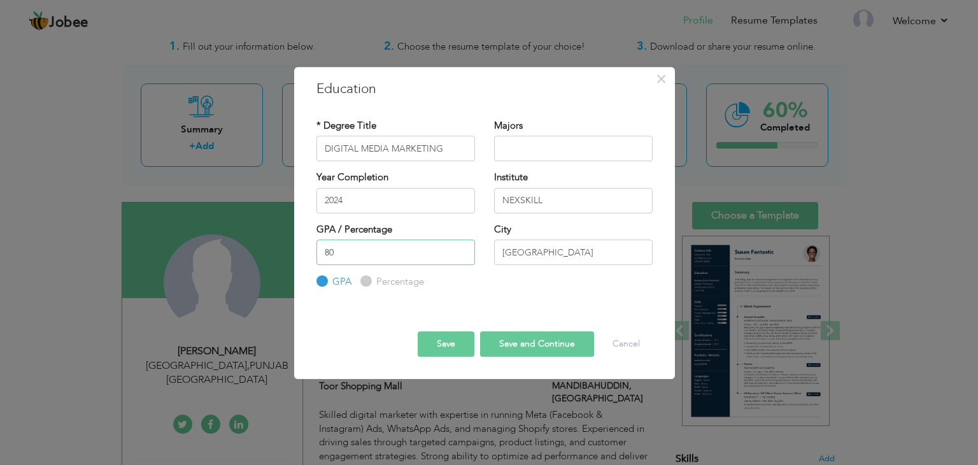
type input "80"
click at [367, 280] on input "Percentage" at bounding box center [364, 281] width 8 height 8
radio input "true"
click at [517, 347] on button "Save and Continue" at bounding box center [537, 343] width 114 height 25
radio input "true"
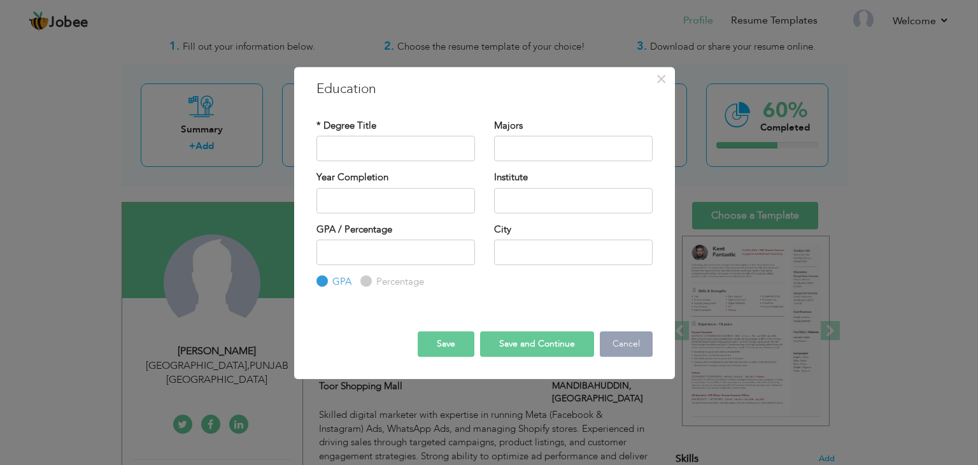
click at [621, 339] on button "Cancel" at bounding box center [626, 343] width 53 height 25
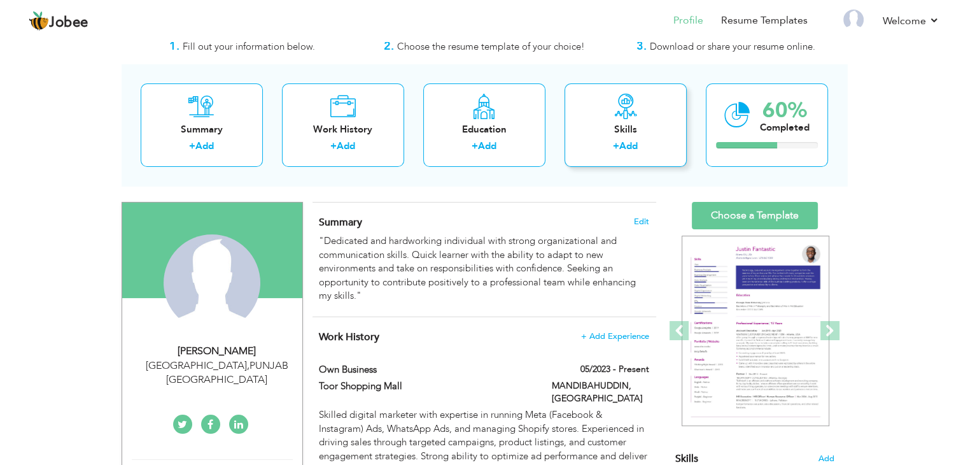
click at [621, 140] on link "Add" at bounding box center [628, 145] width 18 height 13
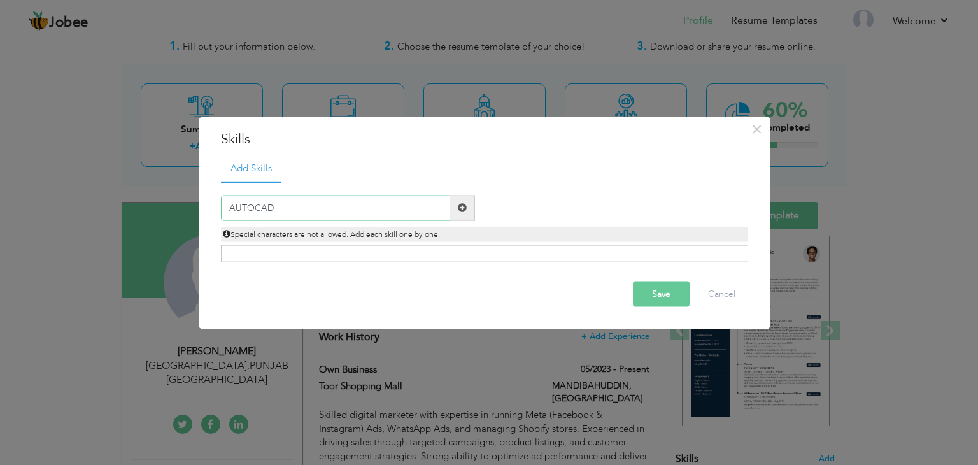
click at [346, 209] on input "AUTOCAD" at bounding box center [335, 207] width 229 height 25
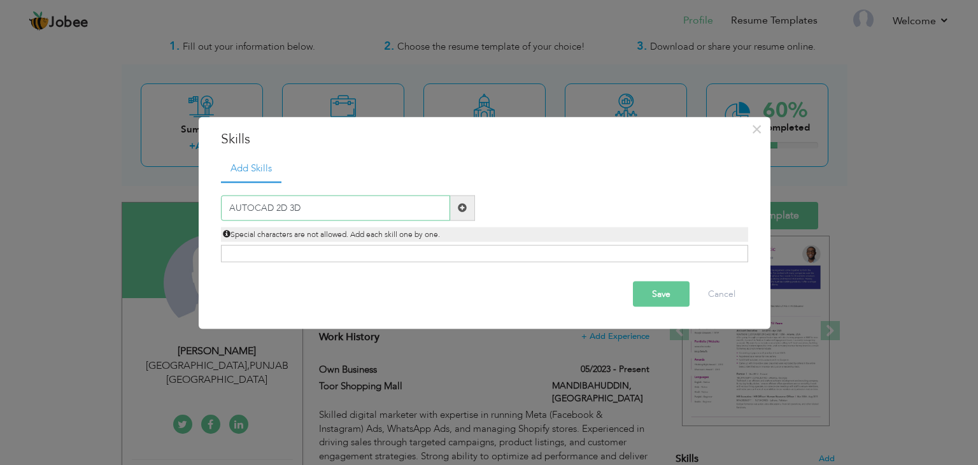
type input "AUTOCAD 2D 3D"
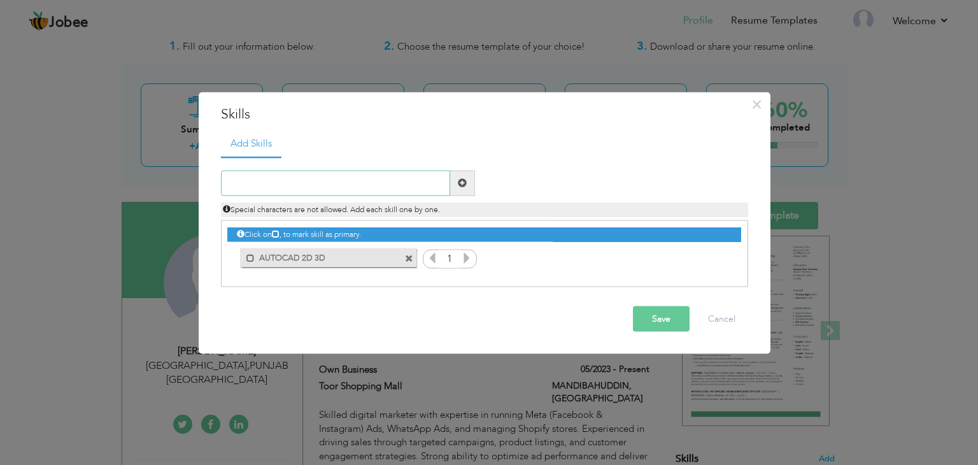
click at [344, 178] on input "text" at bounding box center [335, 182] width 229 height 25
type input "SKETCH UP"
click at [642, 318] on button "Save" at bounding box center [661, 317] width 57 height 25
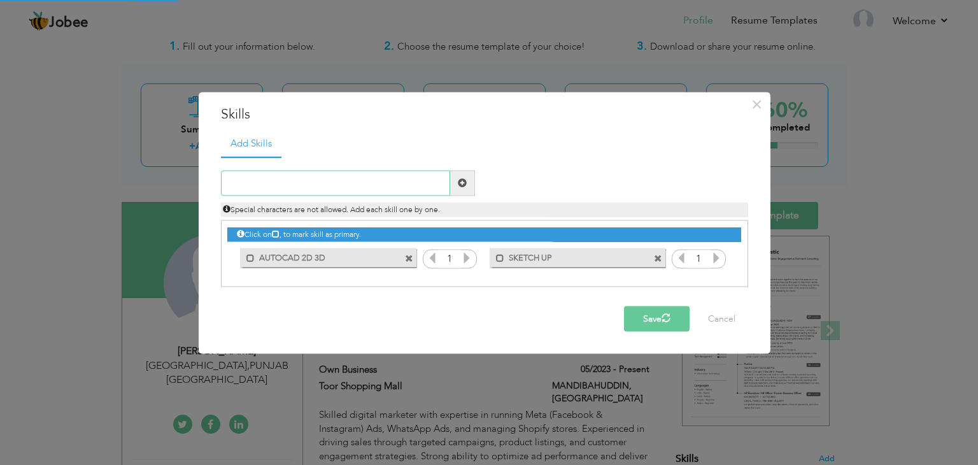
click at [404, 188] on input "text" at bounding box center [335, 182] width 229 height 25
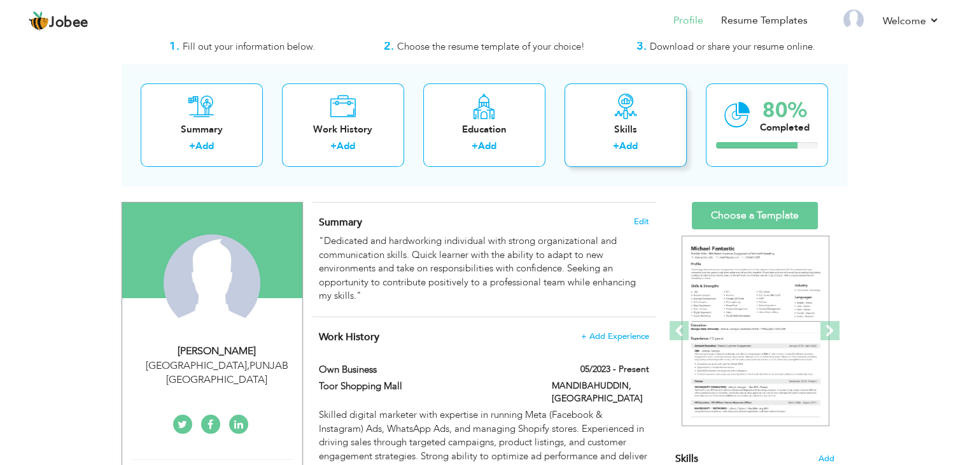
click at [610, 130] on div "Skills" at bounding box center [626, 129] width 102 height 13
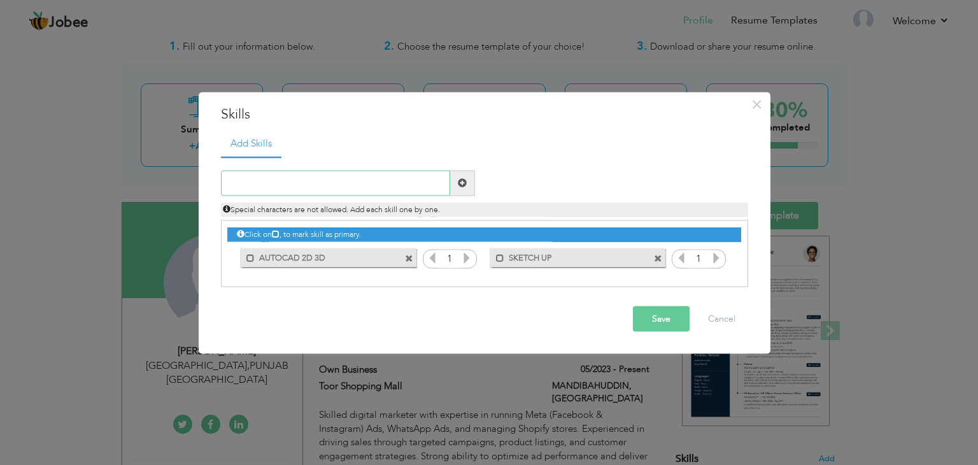
click at [377, 183] on input "text" at bounding box center [335, 182] width 229 height 25
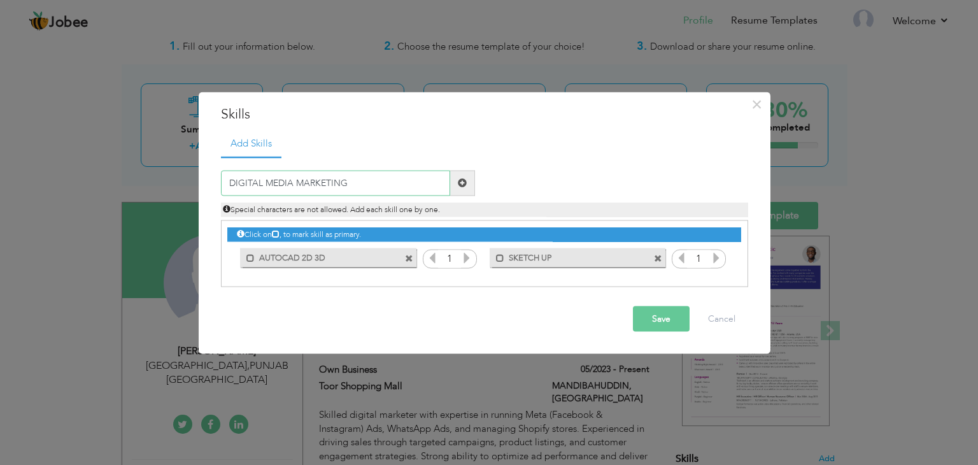
type input "DIGITAL MEDIA MARKETING"
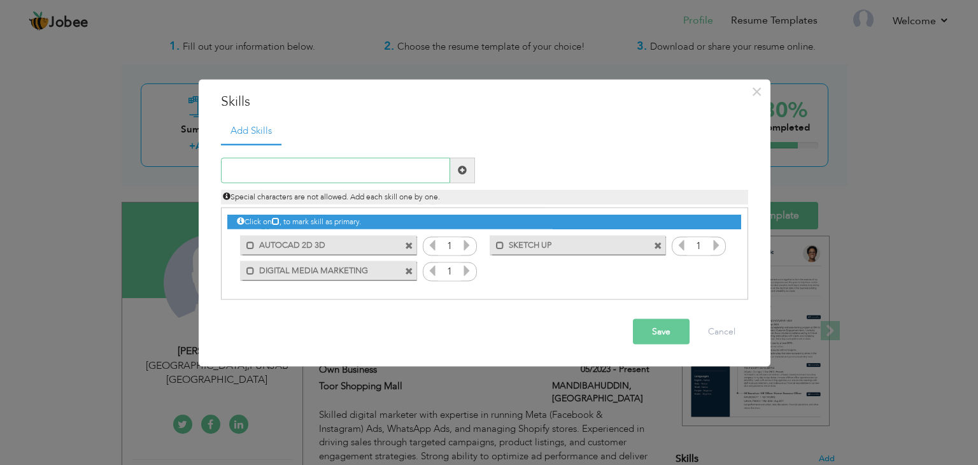
click at [370, 174] on input "text" at bounding box center [335, 169] width 229 height 25
type input "SHOPIFY"
click at [670, 324] on button "Save" at bounding box center [661, 330] width 57 height 25
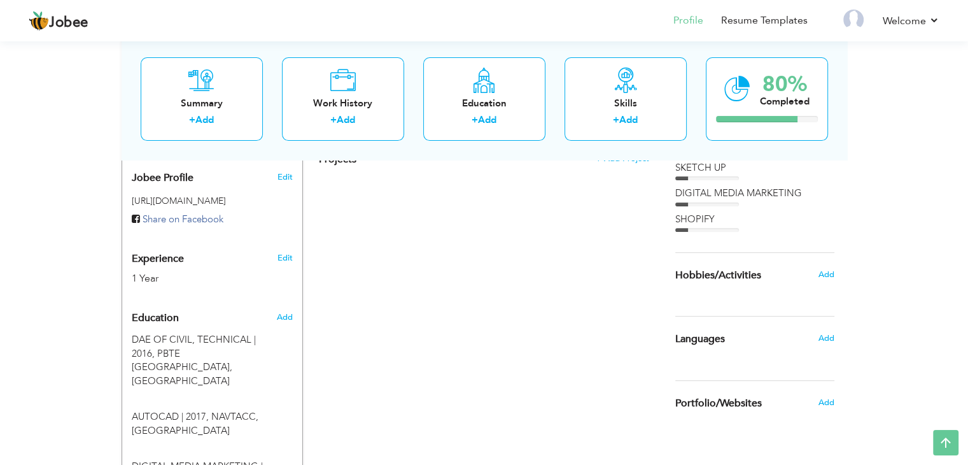
scroll to position [379, 0]
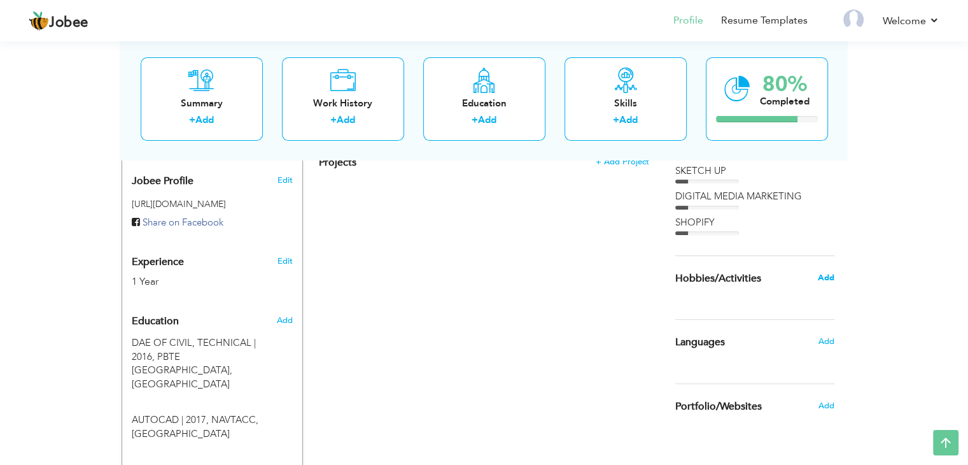
click at [822, 277] on span "Add" at bounding box center [825, 277] width 17 height 11
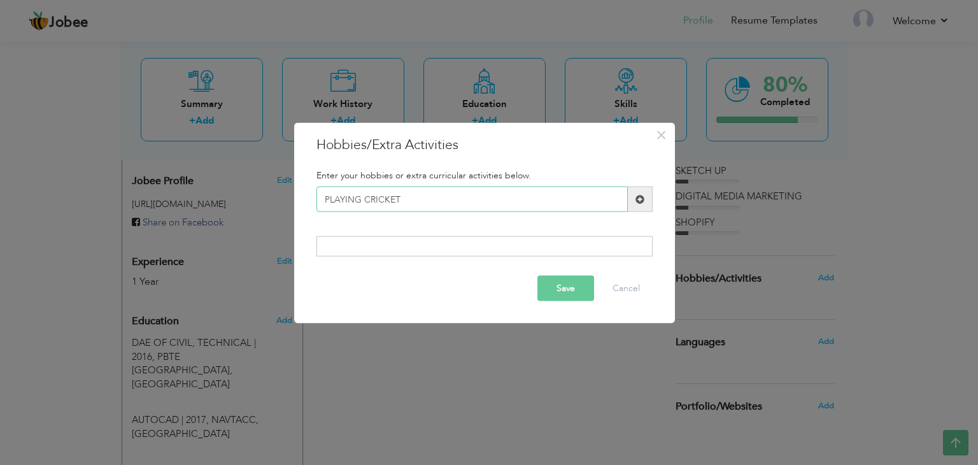
type input "PLAYING CRICKET"
click at [421, 244] on div at bounding box center [484, 245] width 336 height 20
click at [568, 286] on button "Save" at bounding box center [565, 287] width 57 height 25
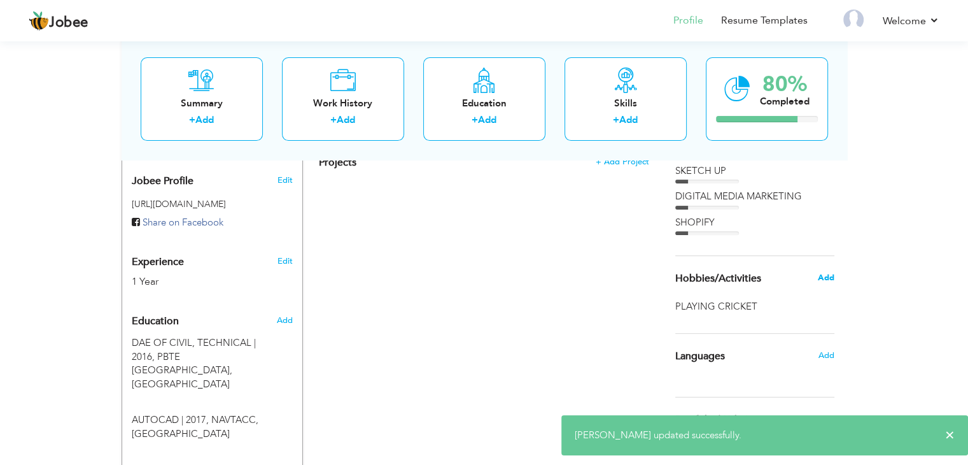
click at [831, 280] on span "Add" at bounding box center [825, 277] width 17 height 11
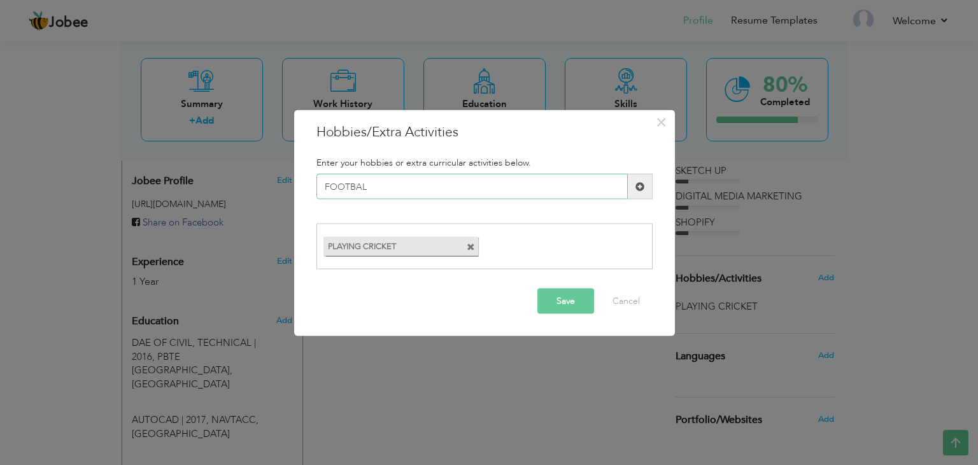
type input "FOOTBALL"
type input "BOOKS READING"
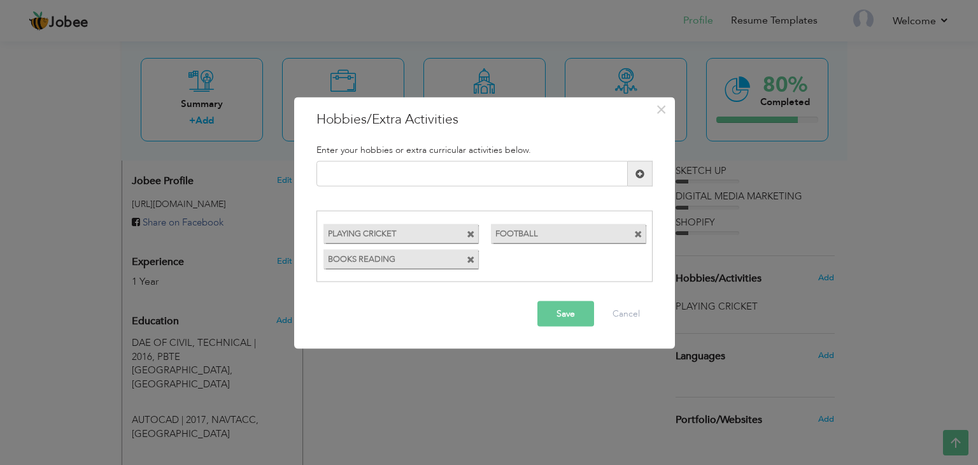
click at [575, 315] on button "Save" at bounding box center [565, 312] width 57 height 25
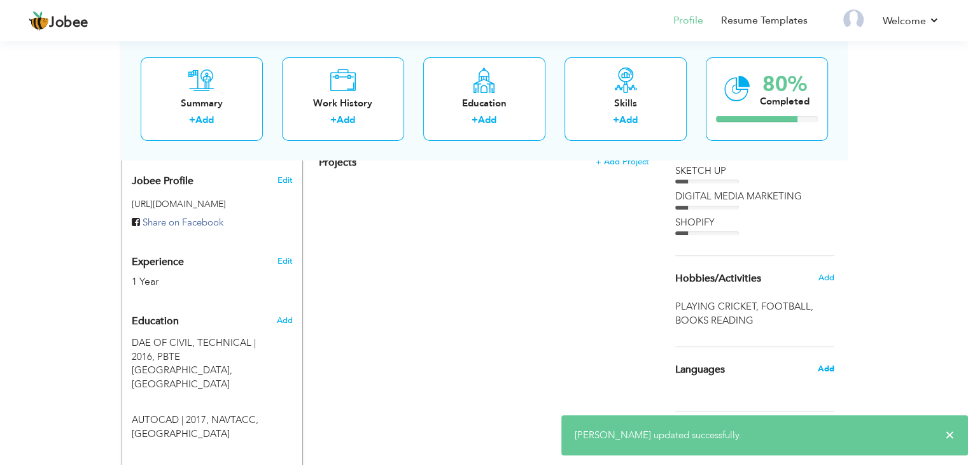
click at [825, 366] on span "Add" at bounding box center [825, 368] width 17 height 11
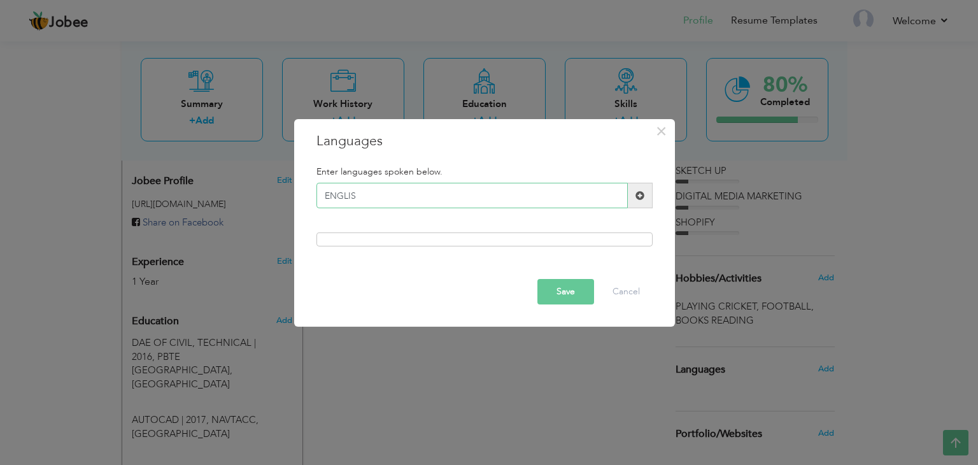
type input "ENGLISH"
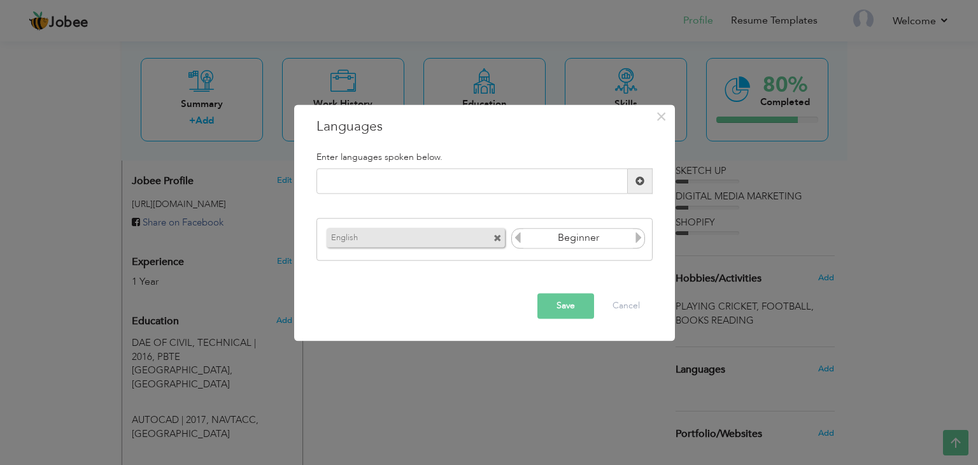
click at [639, 240] on icon at bounding box center [638, 237] width 11 height 11
click at [407, 184] on input "text" at bounding box center [471, 181] width 311 height 25
type input "URDU"
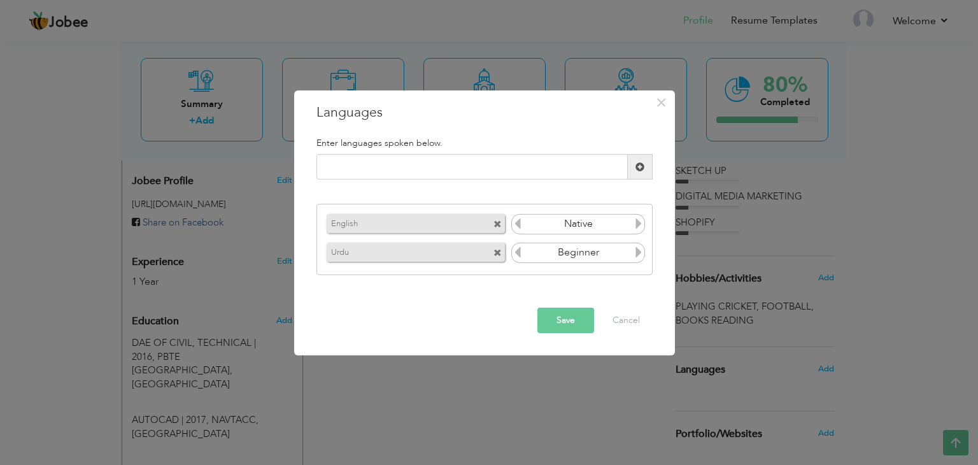
click at [635, 226] on icon at bounding box center [638, 223] width 11 height 11
click at [639, 253] on icon at bounding box center [638, 251] width 11 height 11
click at [638, 251] on icon at bounding box center [638, 251] width 11 height 11
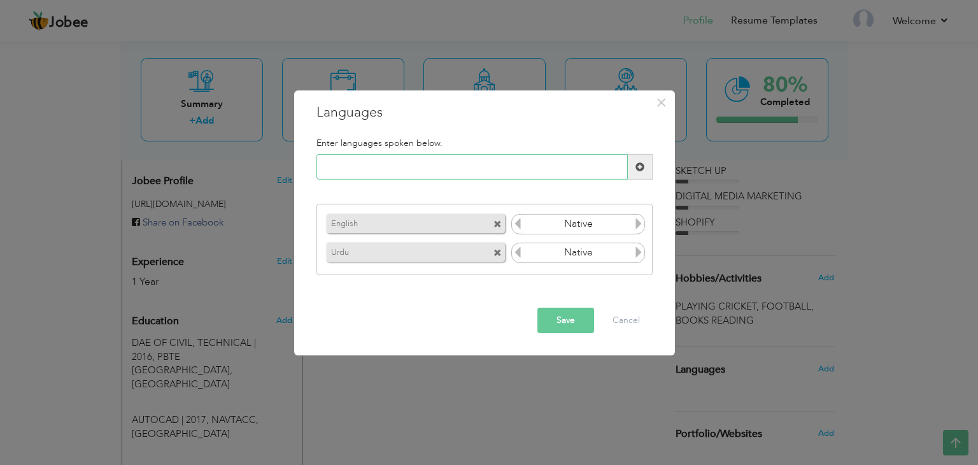
click at [379, 166] on input "text" at bounding box center [471, 166] width 311 height 25
type input "PUNJABI"
click at [561, 317] on button "Save" at bounding box center [565, 319] width 57 height 25
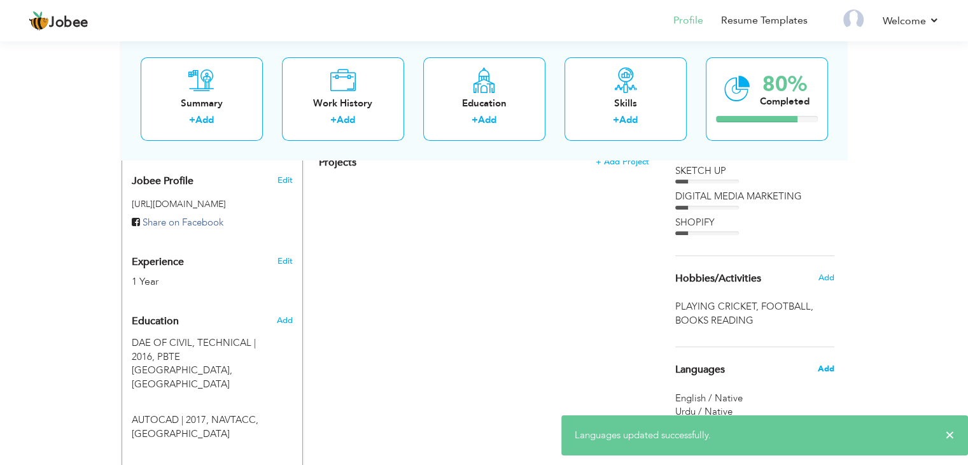
click at [827, 367] on span "Add" at bounding box center [825, 368] width 17 height 11
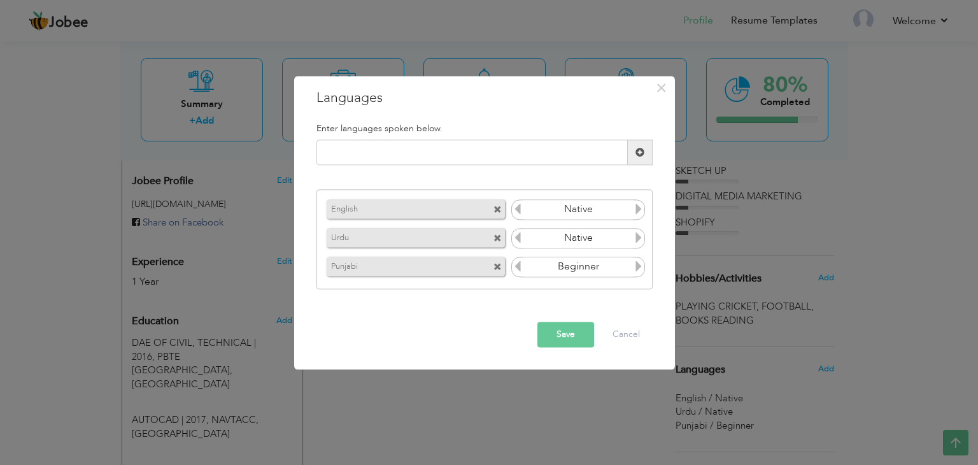
click at [637, 265] on icon at bounding box center [638, 265] width 11 height 11
click at [563, 337] on button "Save" at bounding box center [565, 334] width 57 height 25
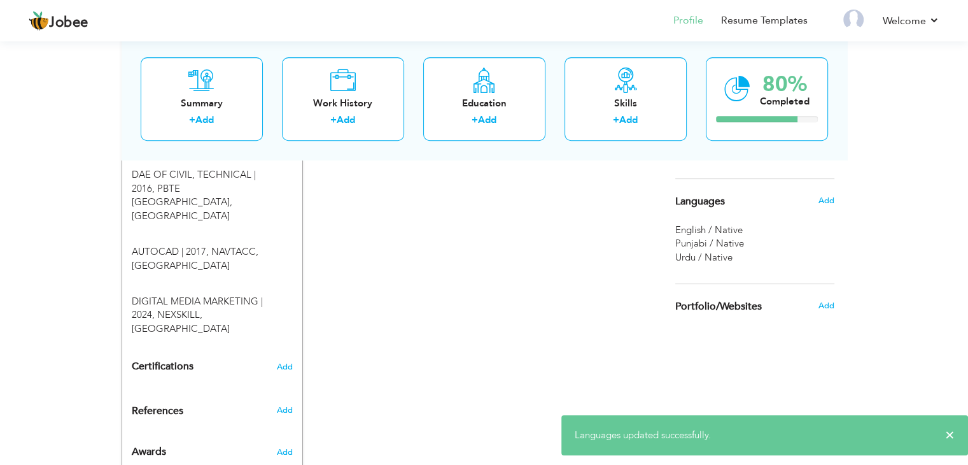
scroll to position [548, 0]
click at [828, 307] on div "Add" at bounding box center [829, 305] width 30 height 24
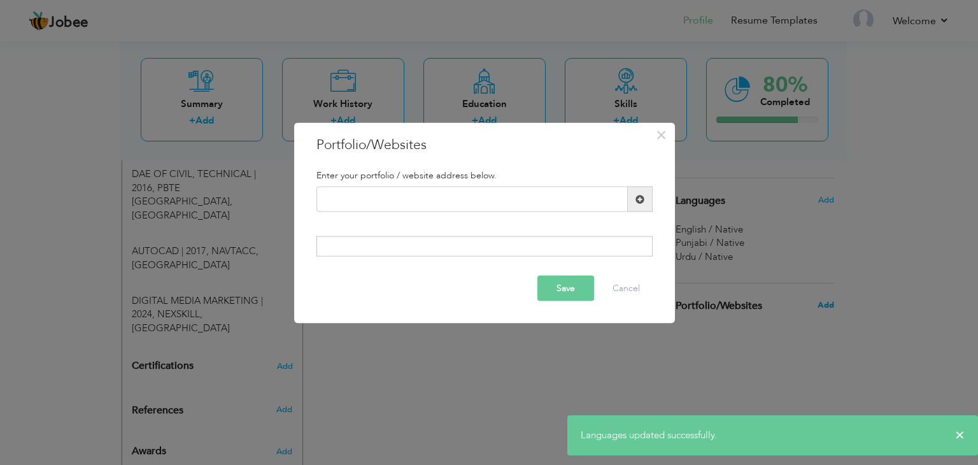
click at [828, 307] on div "× Portfolio/Websites Enter your portfolio / website address below." at bounding box center [489, 232] width 978 height 465
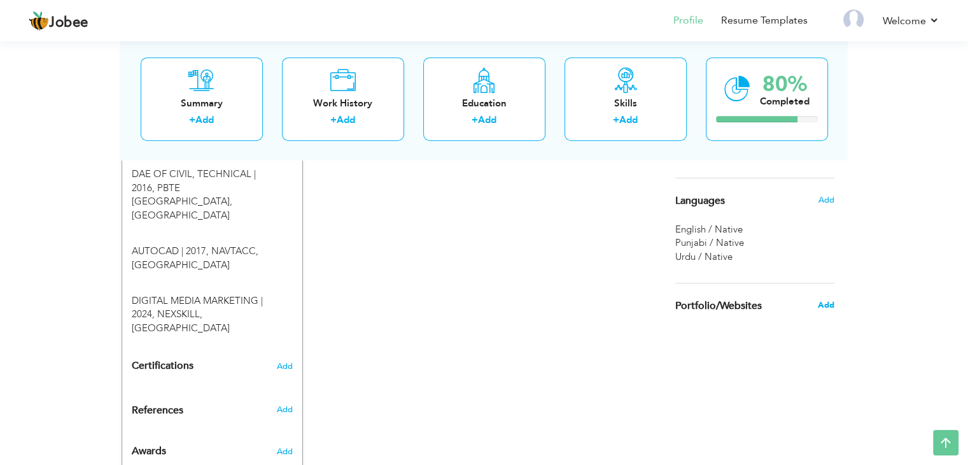
click at [828, 307] on span "Add" at bounding box center [825, 304] width 17 height 11
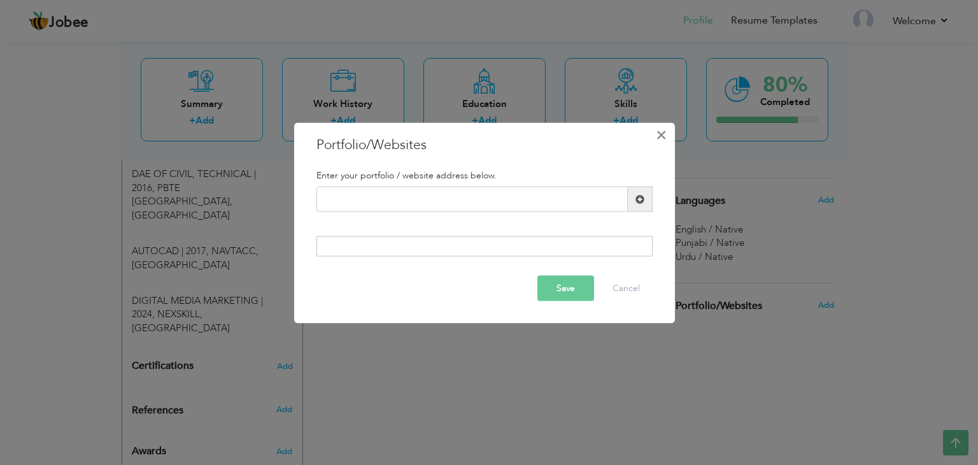
click at [662, 137] on span "×" at bounding box center [661, 134] width 11 height 23
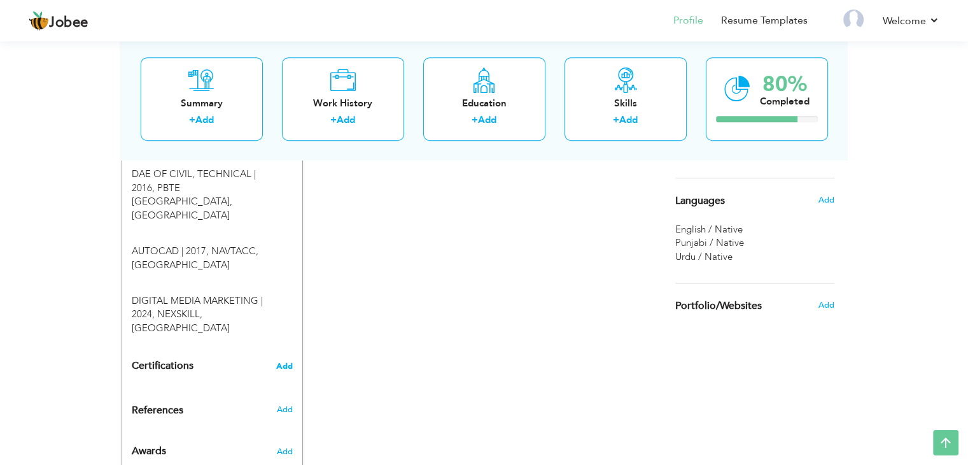
click at [286, 361] on span "Add" at bounding box center [284, 365] width 17 height 9
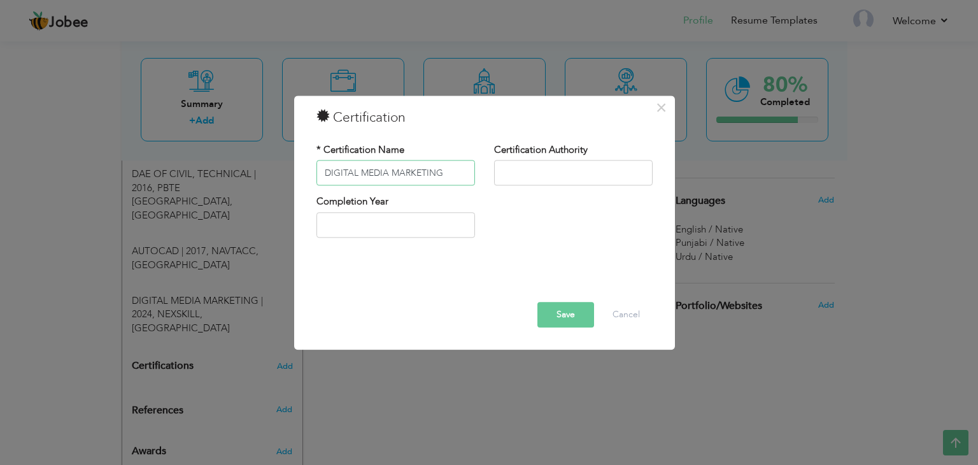
type input "DIGITAL MEDIA MARKETING"
click at [576, 174] on input "text" at bounding box center [573, 172] width 158 height 25
type input "NEXSKILL"
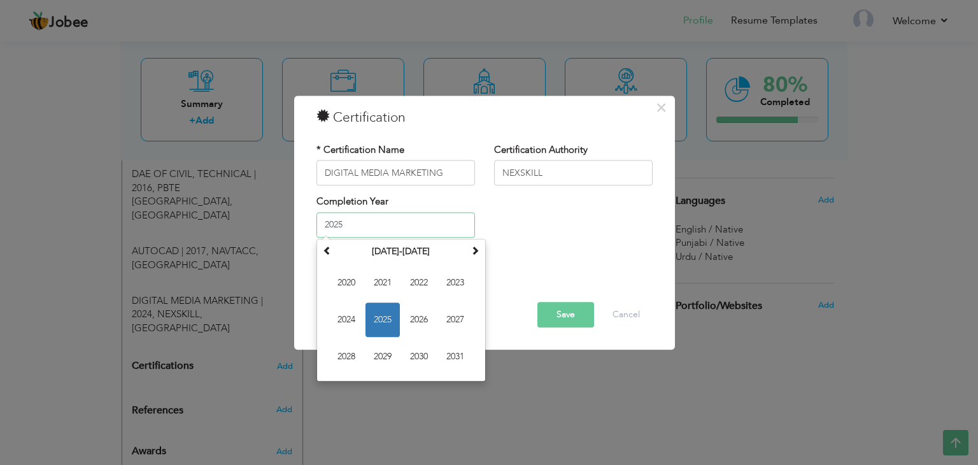
click at [414, 221] on input "2025" at bounding box center [395, 224] width 158 height 25
click at [351, 319] on span "2024" at bounding box center [346, 319] width 34 height 34
type input "2024"
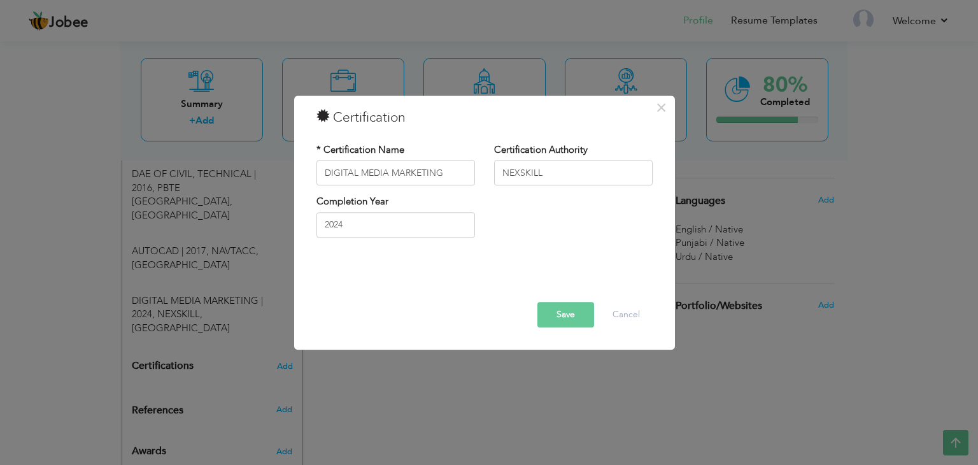
click at [563, 309] on button "Save" at bounding box center [565, 314] width 57 height 25
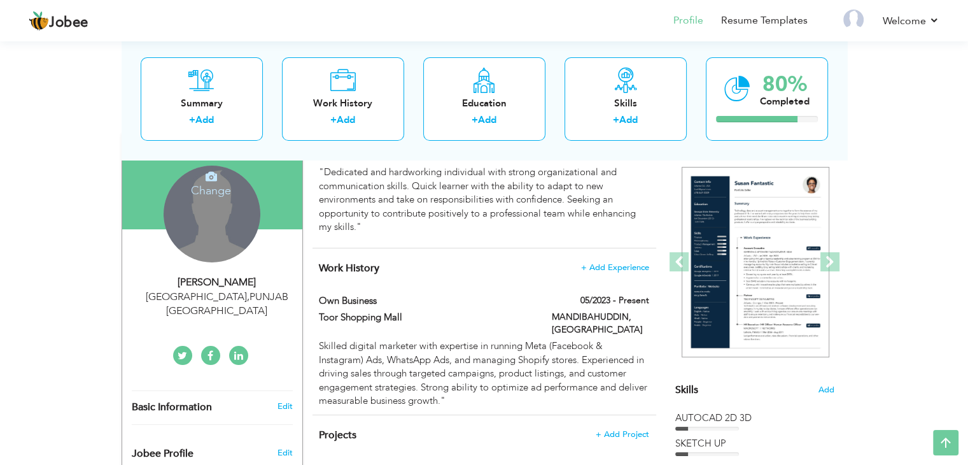
scroll to position [107, 0]
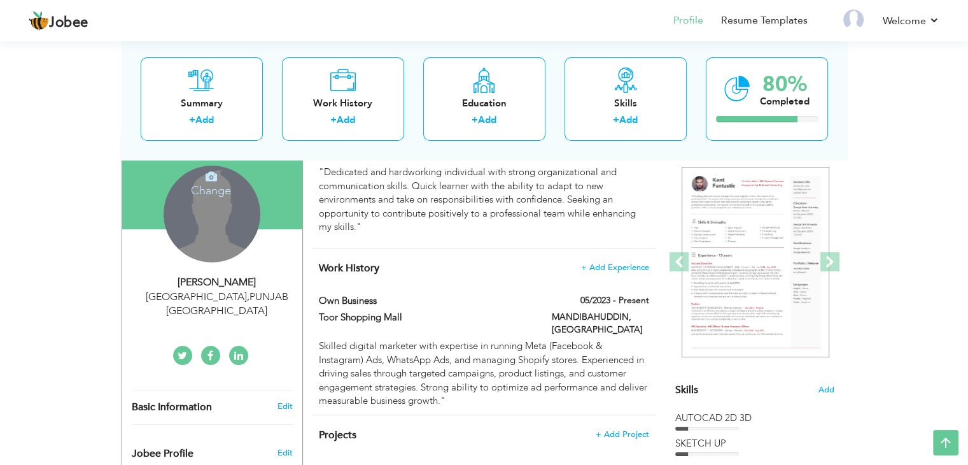
click at [225, 207] on div "Change Remove" at bounding box center [212, 213] width 97 height 97
click at [215, 171] on icon at bounding box center [211, 176] width 11 height 11
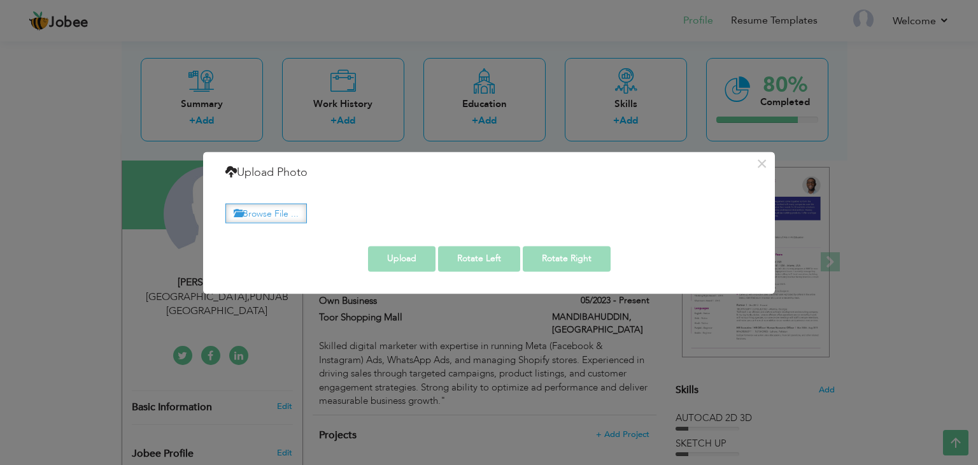
click at [281, 217] on label "Browse File ..." at bounding box center [265, 213] width 81 height 20
click at [0, 0] on input "Browse File ..." at bounding box center [0, 0] width 0 height 0
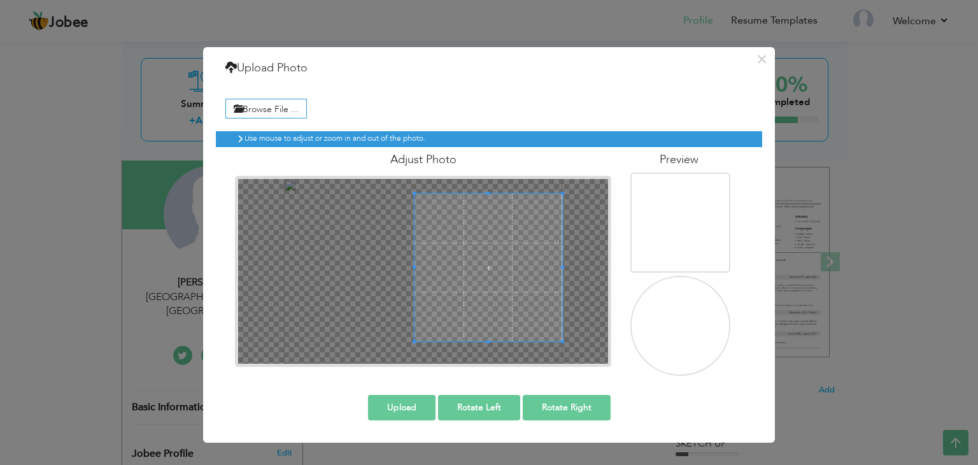
click at [484, 260] on span at bounding box center [488, 267] width 148 height 148
click at [474, 299] on span at bounding box center [481, 269] width 148 height 148
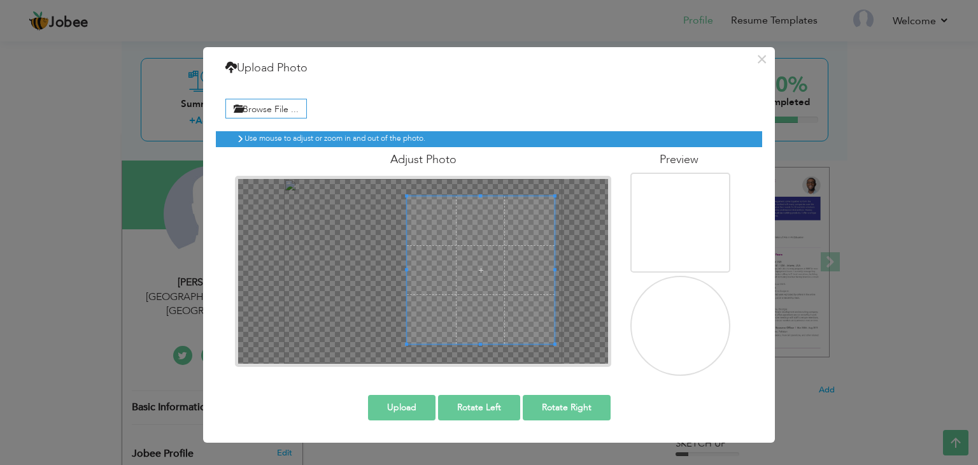
click at [410, 395] on button "Upload" at bounding box center [401, 407] width 67 height 25
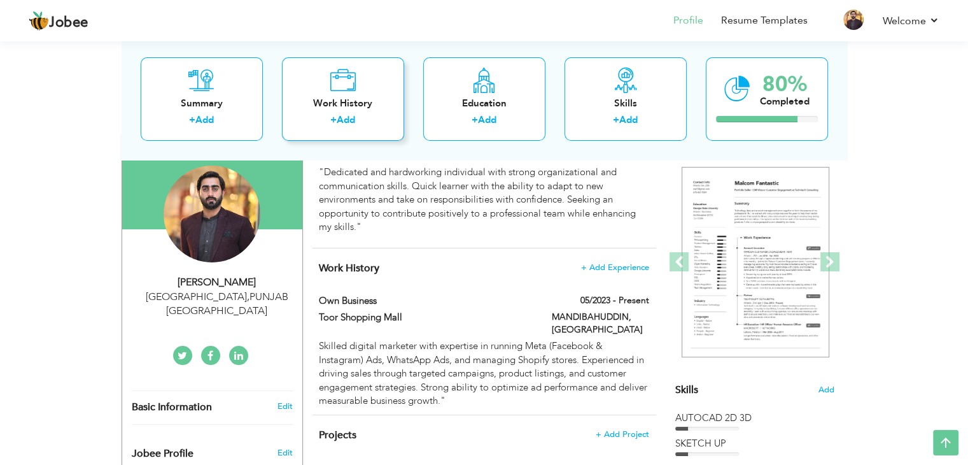
click at [326, 106] on div "Work History" at bounding box center [343, 103] width 102 height 13
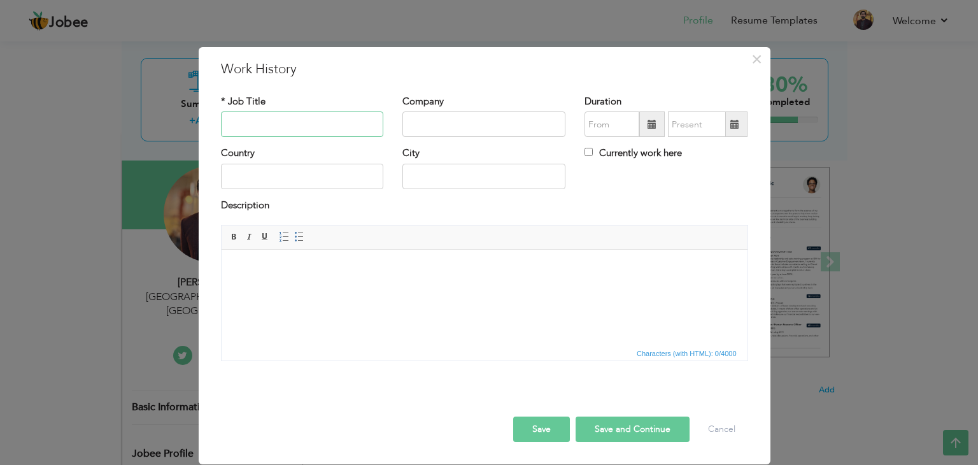
click at [304, 126] on input "text" at bounding box center [302, 123] width 163 height 25
type input "OWN BUSINESS"
click at [433, 128] on input "text" at bounding box center [483, 123] width 163 height 25
type input "AL ASAD"
click at [650, 125] on span at bounding box center [651, 124] width 9 height 9
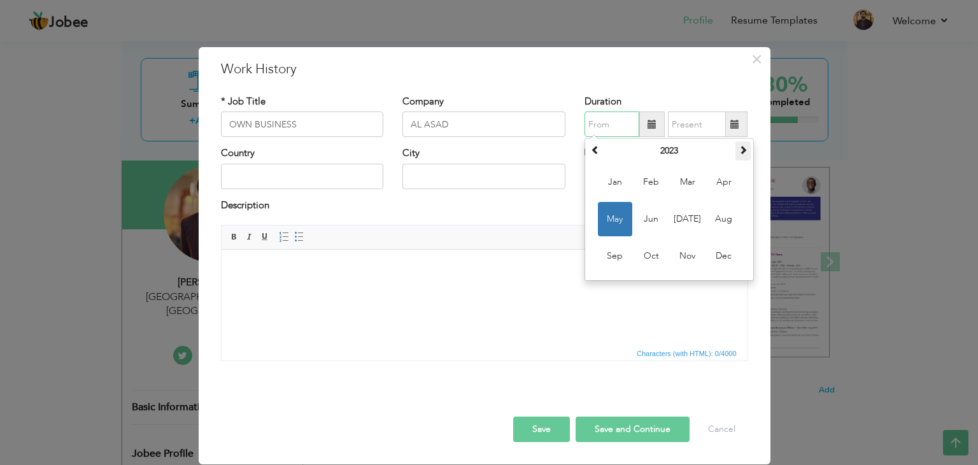
click at [746, 156] on th at bounding box center [742, 150] width 15 height 19
click at [720, 260] on span "Dec" at bounding box center [723, 256] width 34 height 34
type input "12/2024"
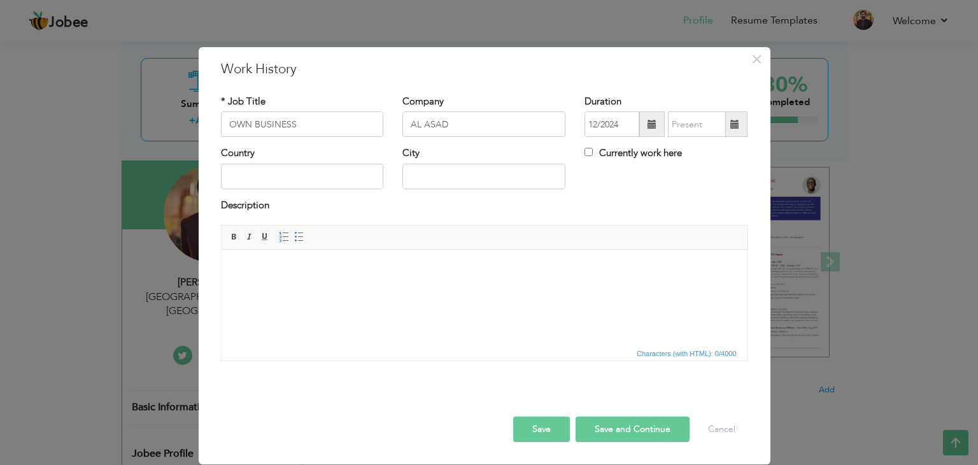
click at [734, 129] on span at bounding box center [734, 124] width 9 height 9
click at [585, 153] on input "Currently work here" at bounding box center [588, 152] width 8 height 8
checkbox input "true"
click at [437, 187] on input "text" at bounding box center [483, 176] width 163 height 25
type input "LAHORE"
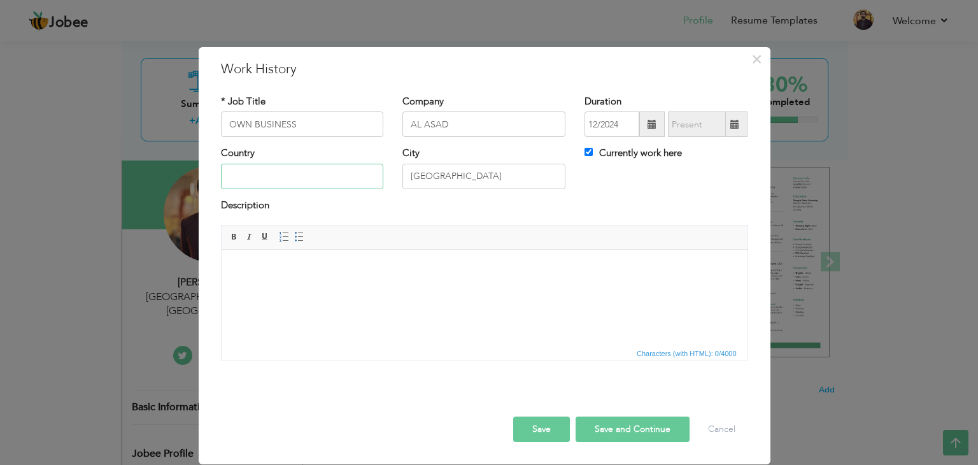
click at [344, 165] on input "text" at bounding box center [302, 176] width 163 height 25
click at [338, 175] on input "text" at bounding box center [302, 176] width 163 height 25
type input "PAKISTAN"
click at [317, 281] on html at bounding box center [484, 268] width 526 height 39
drag, startPoint x: 96, startPoint y: 32, endPoint x: 246, endPoint y: 352, distance: 353.6
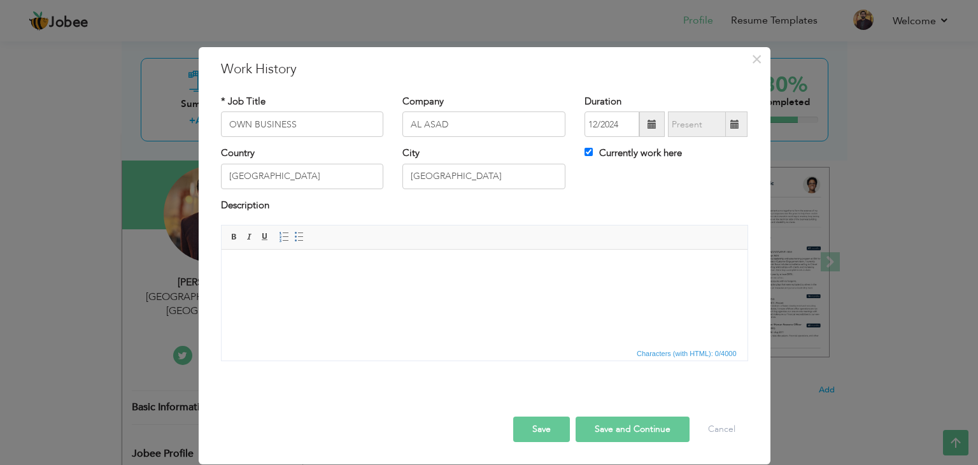
click at [246, 352] on span "Characters (with HTML): 0/4000" at bounding box center [484, 352] width 526 height 15
click at [319, 288] on html at bounding box center [484, 268] width 526 height 39
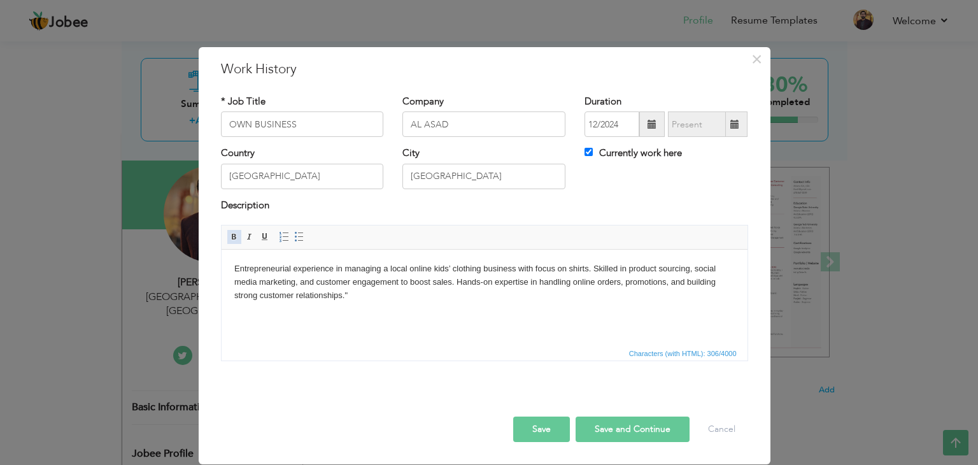
click at [234, 234] on span at bounding box center [234, 237] width 10 height 10
click at [244, 235] on span at bounding box center [249, 237] width 10 height 10
click at [393, 384] on div "Save Save and Continue Delete Cancel" at bounding box center [484, 415] width 546 height 71
click at [365, 297] on body "Entrepreneurial experience in managing a local online kids’ clothing business w…" at bounding box center [484, 281] width 500 height 39
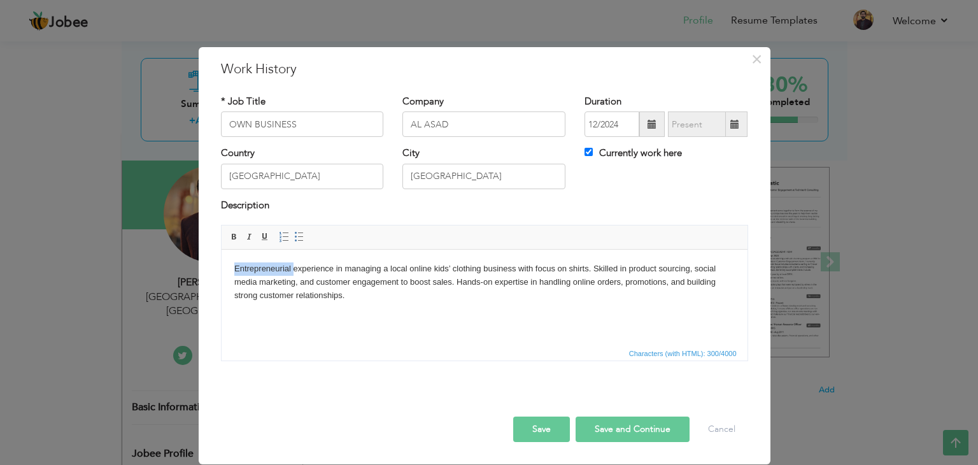
drag, startPoint x: 231, startPoint y: 266, endPoint x: 291, endPoint y: 269, distance: 60.5
click at [291, 269] on html "Entrepreneurial experience in managing a local online kids’ clothing business w…" at bounding box center [484, 281] width 526 height 65
click at [233, 239] on span at bounding box center [234, 237] width 10 height 10
click at [326, 314] on html "Entrepreneurial experience in managing a local online kids’ clothing business w…" at bounding box center [484, 281] width 526 height 65
drag, startPoint x: 595, startPoint y: 267, endPoint x: 692, endPoint y: 267, distance: 96.7
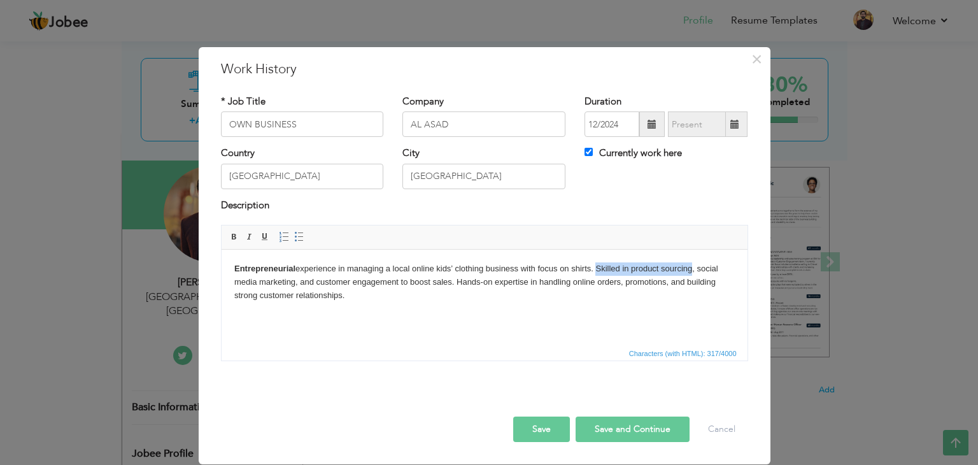
click at [692, 267] on body "Entrepreneurial experience in managing a local online kids’ clothing business w…" at bounding box center [484, 281] width 500 height 39
click at [233, 239] on span at bounding box center [234, 237] width 10 height 10
click at [378, 314] on html "Entrepreneurial experience in managing a local online kids’ clothing business w…" at bounding box center [484, 281] width 526 height 65
click at [620, 423] on button "Save and Continue" at bounding box center [632, 428] width 114 height 25
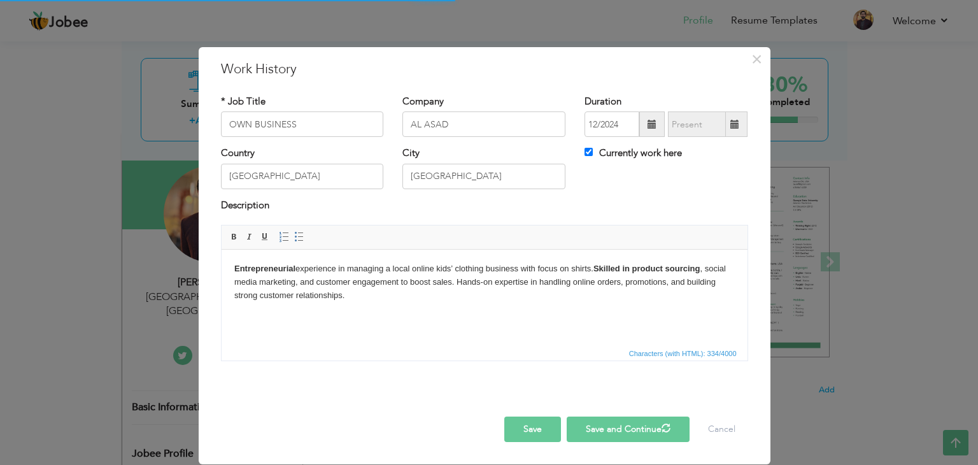
checkbox input "false"
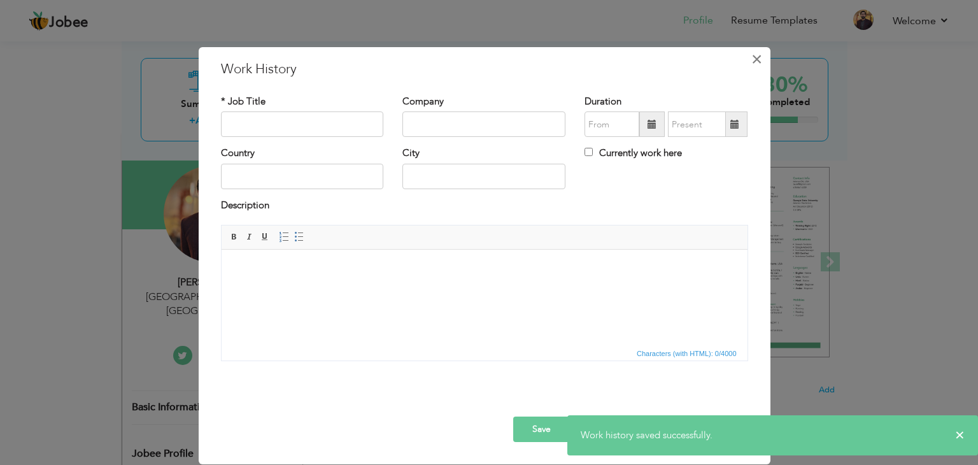
click at [754, 54] on span "×" at bounding box center [756, 59] width 11 height 23
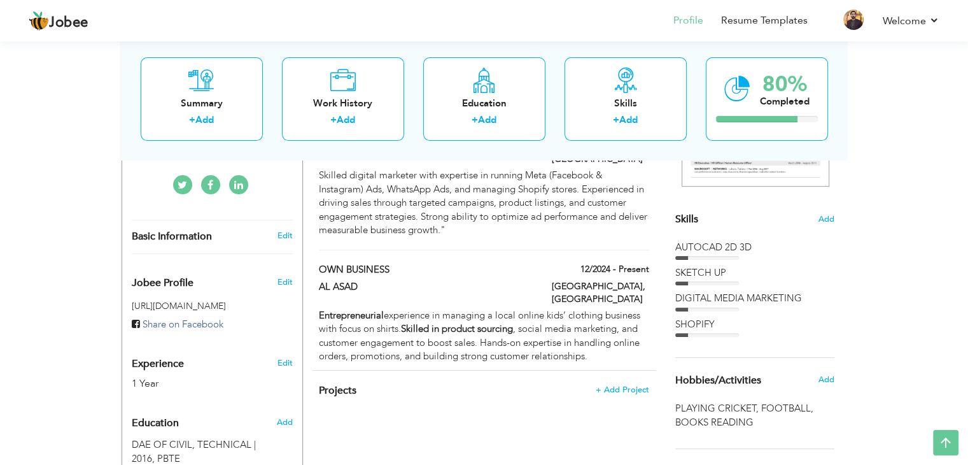
scroll to position [269, 0]
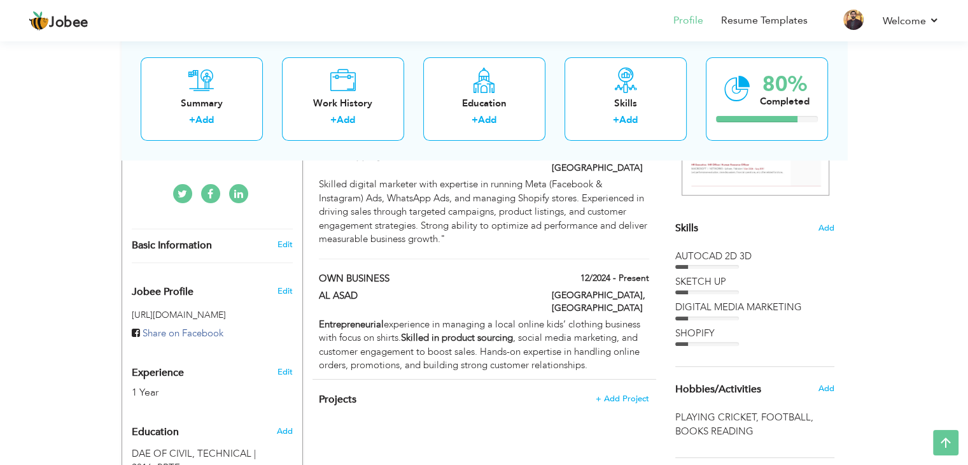
click at [700, 260] on div "AUTOCAD 2D 3D" at bounding box center [754, 255] width 159 height 13
click at [613, 85] on icon at bounding box center [625, 79] width 25 height 25
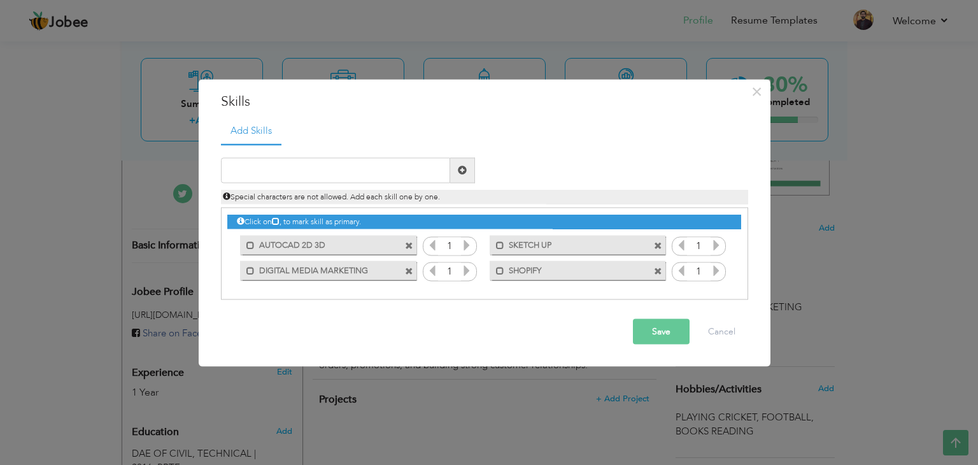
click at [468, 248] on icon at bounding box center [466, 244] width 11 height 11
click at [466, 272] on icon at bounding box center [466, 269] width 11 height 11
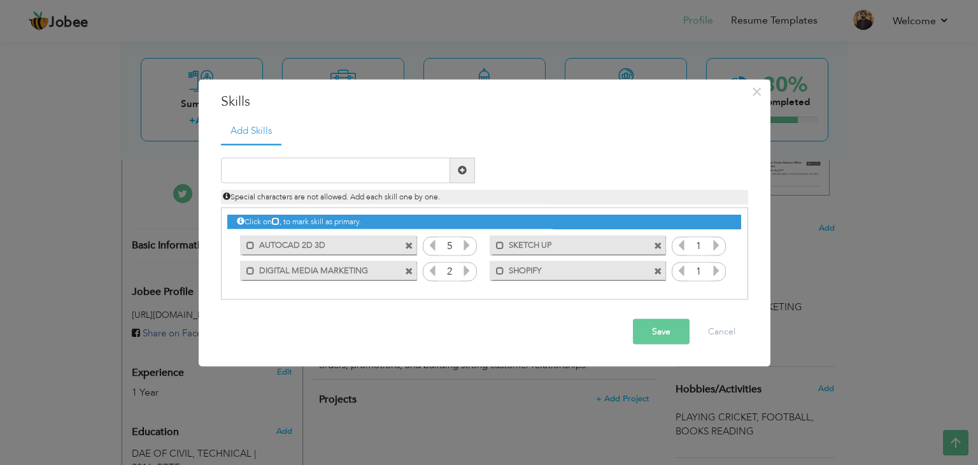
click at [466, 272] on icon at bounding box center [466, 269] width 11 height 11
click at [715, 248] on icon at bounding box center [715, 244] width 11 height 11
click at [712, 276] on icon at bounding box center [715, 269] width 11 height 11
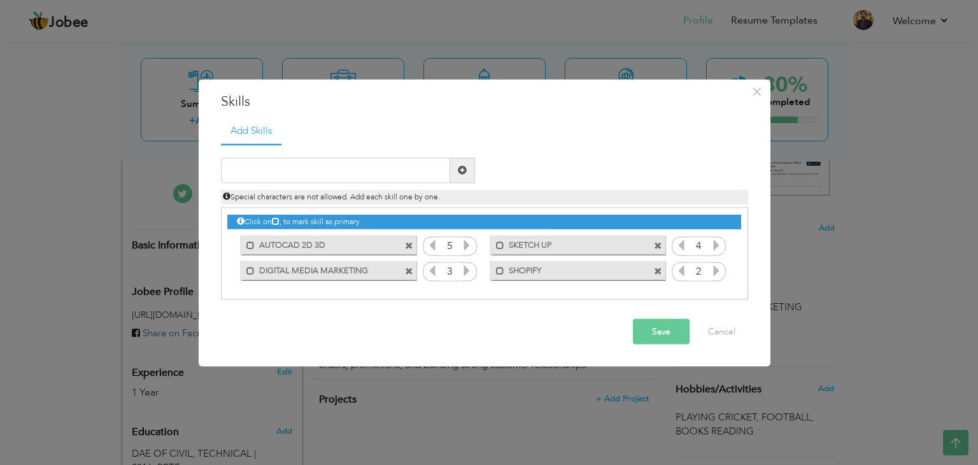
click at [712, 276] on icon at bounding box center [715, 269] width 11 height 11
click at [682, 272] on icon at bounding box center [680, 269] width 11 height 11
click at [466, 270] on icon at bounding box center [466, 269] width 11 height 11
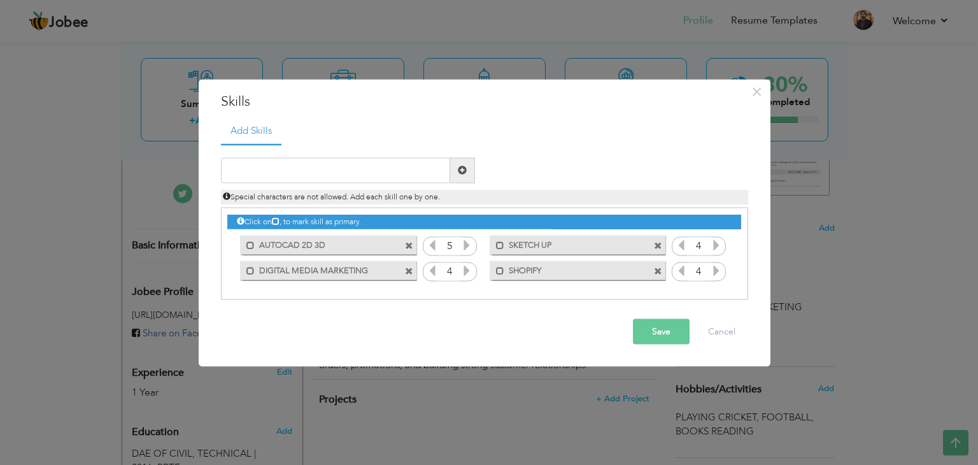
click at [675, 336] on button "Save" at bounding box center [661, 330] width 57 height 25
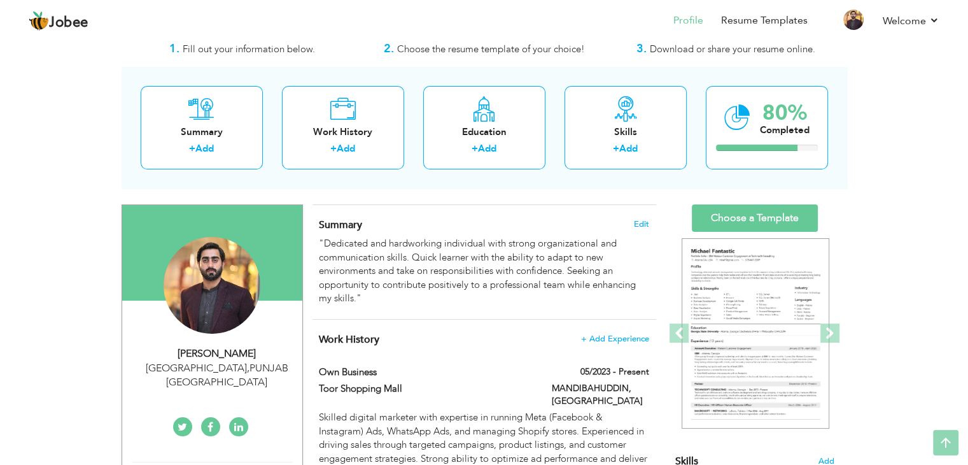
scroll to position [35, 0]
click at [799, 217] on link "Choose a Template" at bounding box center [755, 218] width 126 height 27
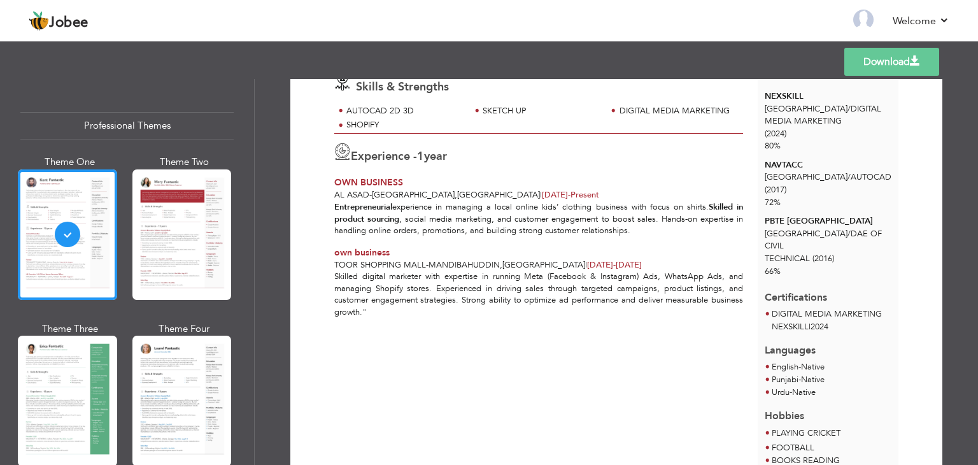
scroll to position [201, 0]
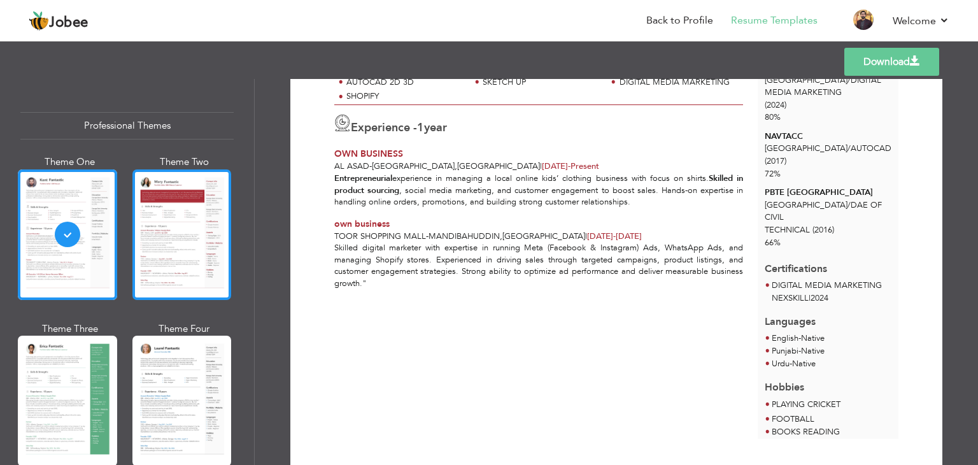
click at [178, 220] on div at bounding box center [181, 234] width 99 height 130
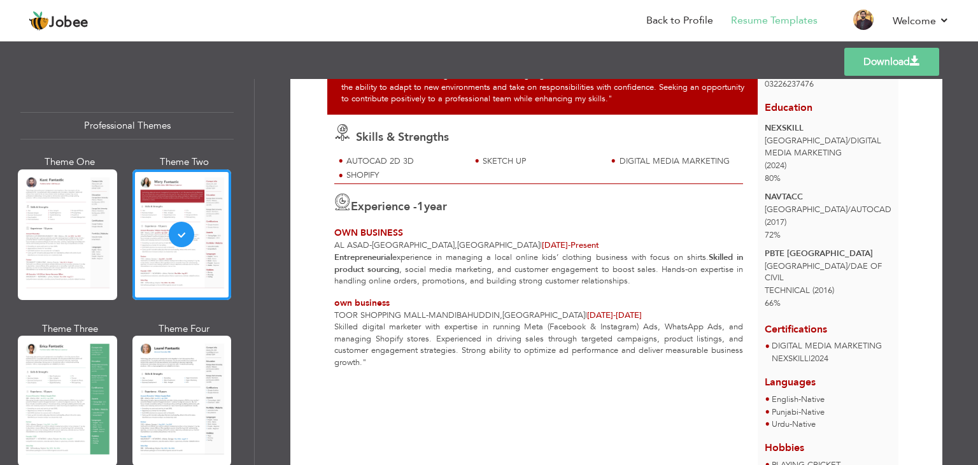
scroll to position [192, 0]
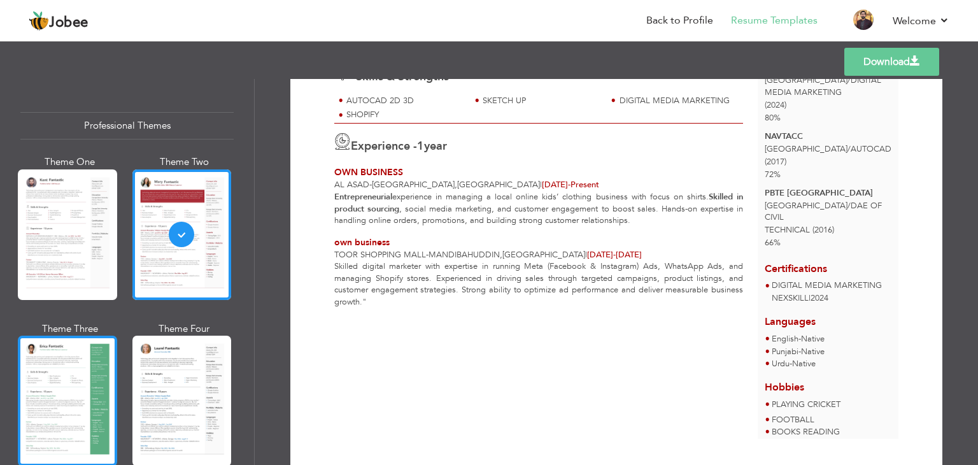
click at [86, 385] on div at bounding box center [67, 400] width 99 height 130
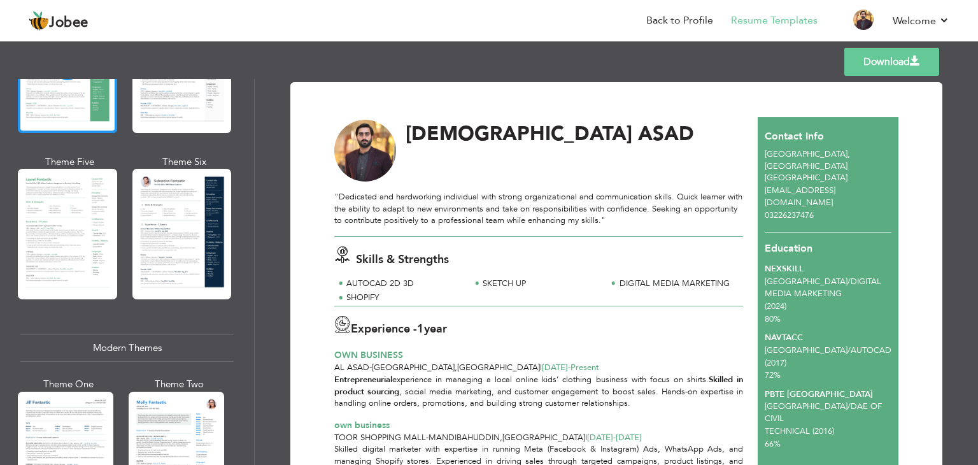
scroll to position [335, 0]
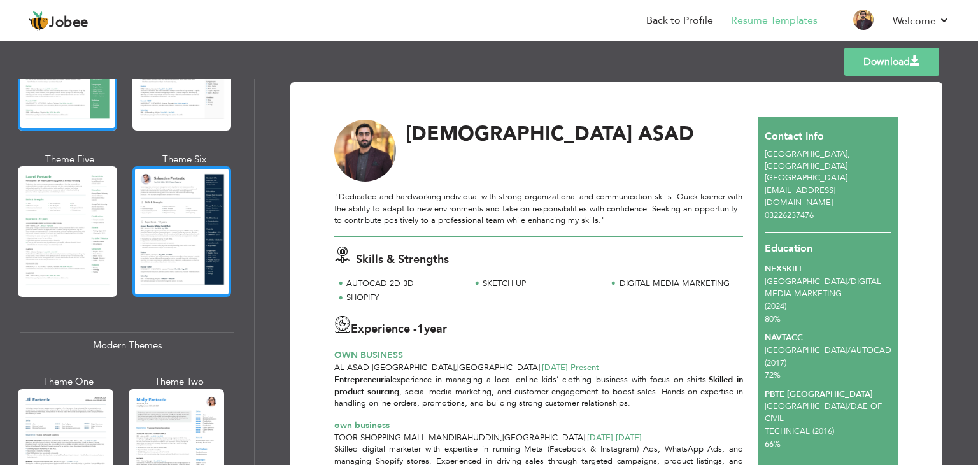
click at [178, 258] on div at bounding box center [181, 231] width 99 height 130
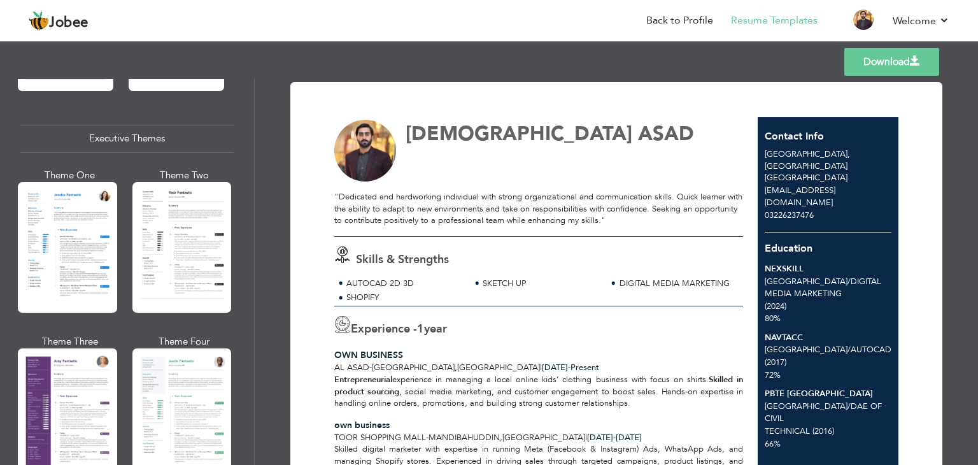
scroll to position [922, 0]
click at [51, 362] on div at bounding box center [67, 412] width 99 height 130
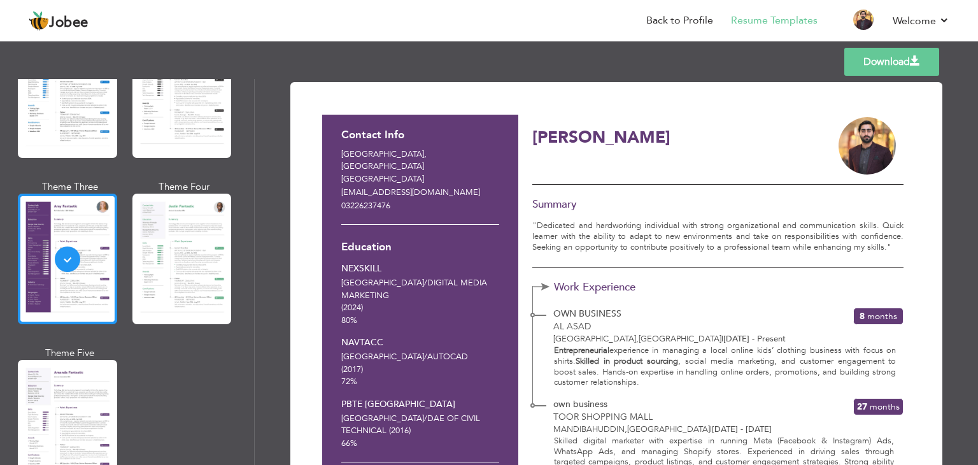
scroll to position [1090, 0]
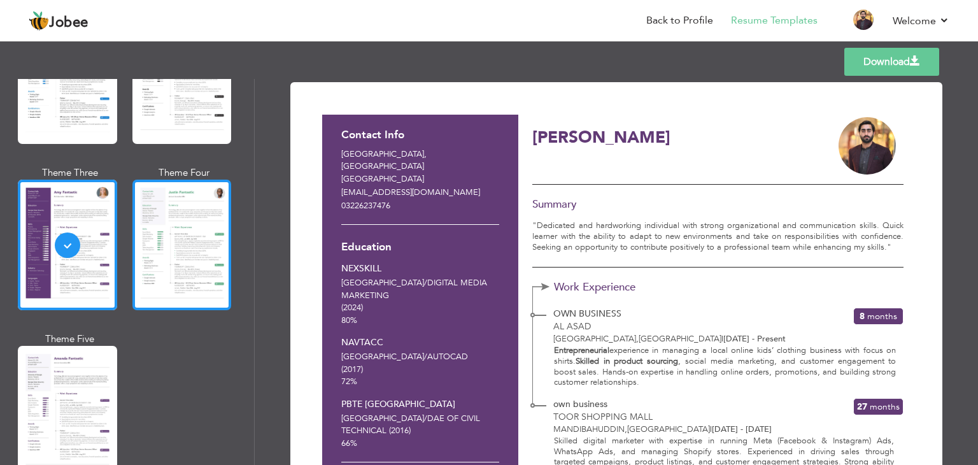
click at [209, 242] on div at bounding box center [181, 244] width 99 height 130
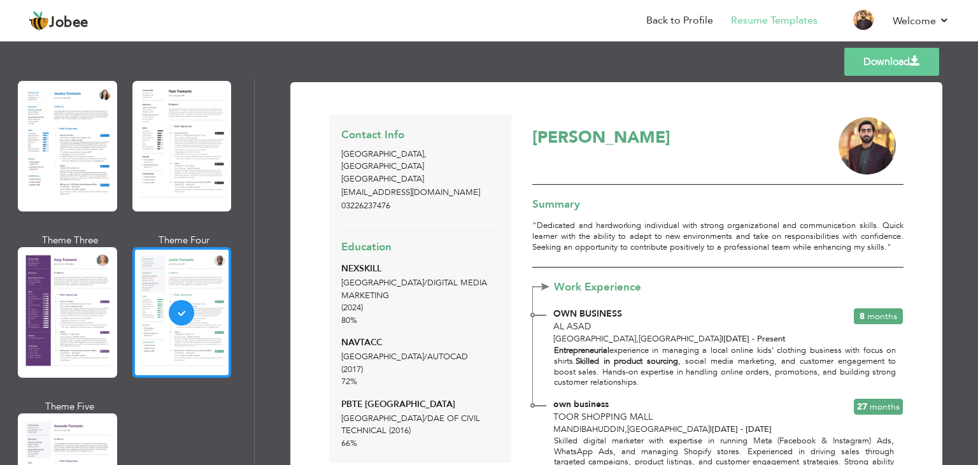
scroll to position [1030, 0]
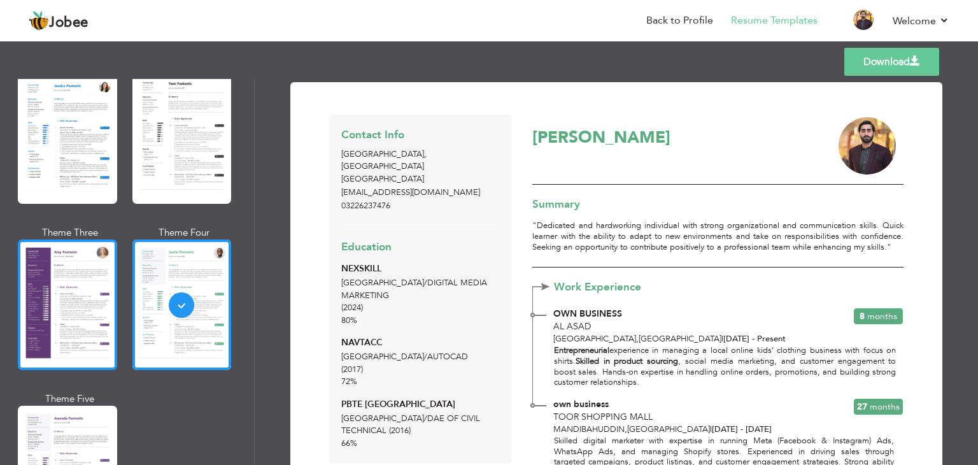
click at [79, 256] on div at bounding box center [67, 304] width 99 height 130
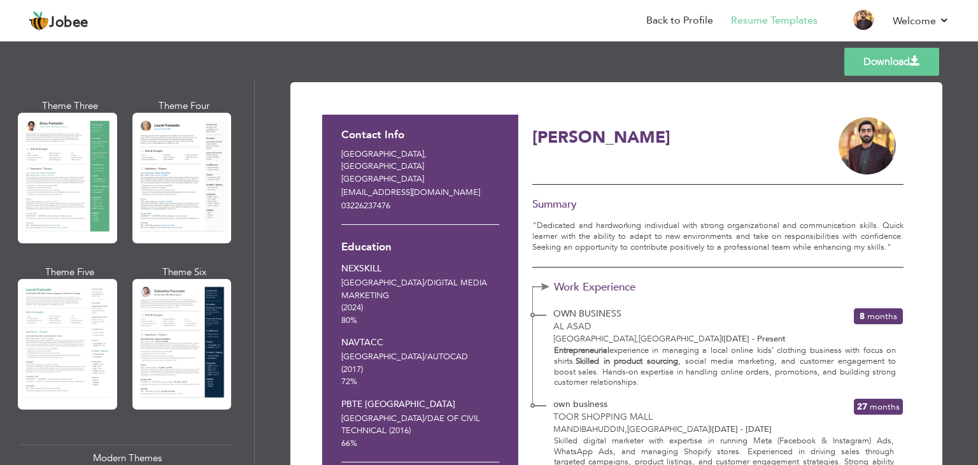
scroll to position [213, 0]
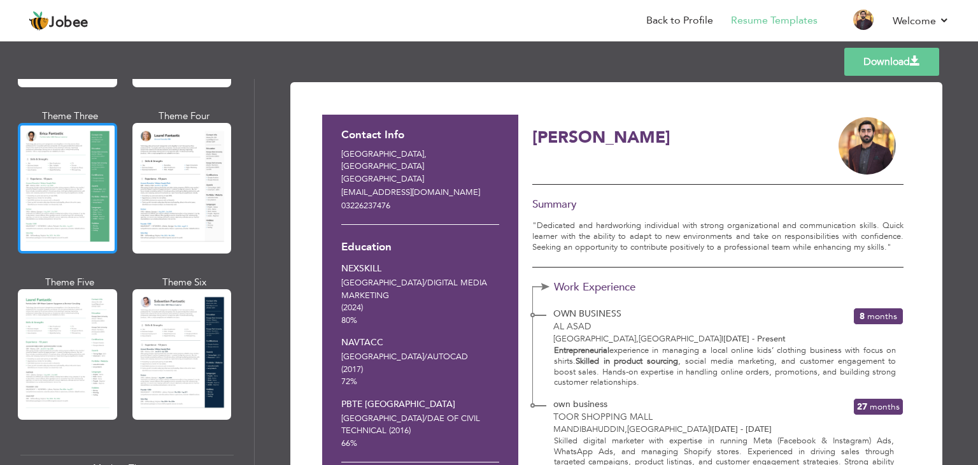
click at [81, 181] on div at bounding box center [67, 188] width 99 height 130
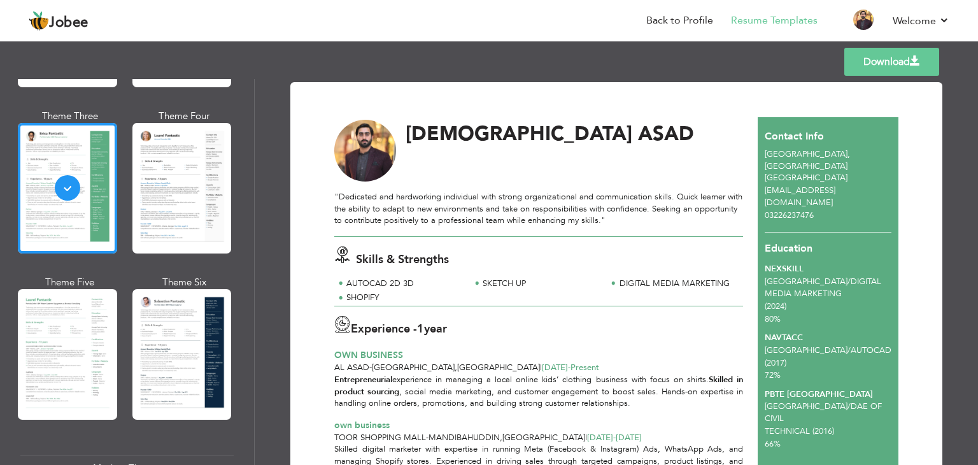
click at [894, 71] on link "Download" at bounding box center [891, 62] width 95 height 28
